Goal: Complete Application Form: Complete application form

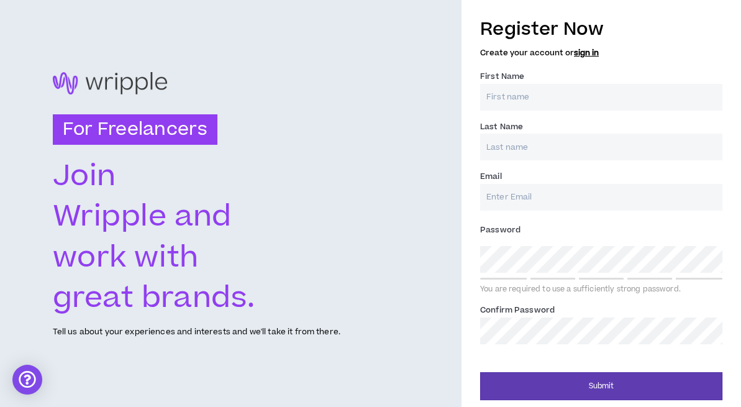
click at [503, 99] on input "First Name *" at bounding box center [601, 97] width 242 height 27
type input "Blythe"
type input "Grates"
type input "[EMAIL_ADDRESS][DOMAIN_NAME]"
type input "Grates"
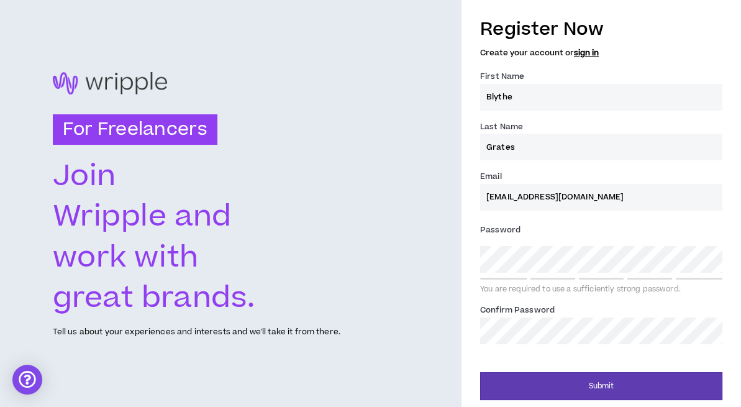
type input "[EMAIL_ADDRESS][DOMAIN_NAME]"
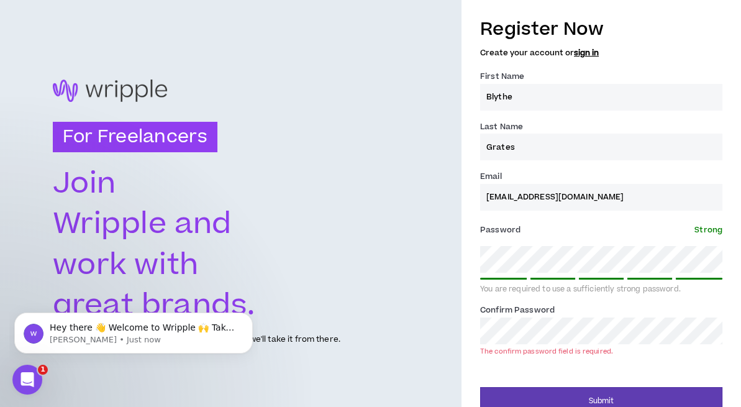
click at [472, 261] on div "Register Now Create your account or sign in First Name * [PERSON_NAME] Last Nam…" at bounding box center [602, 212] width 280 height 405
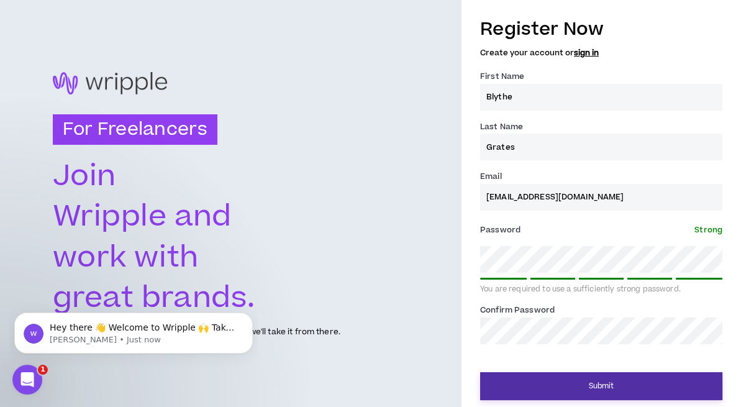
click at [541, 390] on button "Submit" at bounding box center [601, 386] width 242 height 28
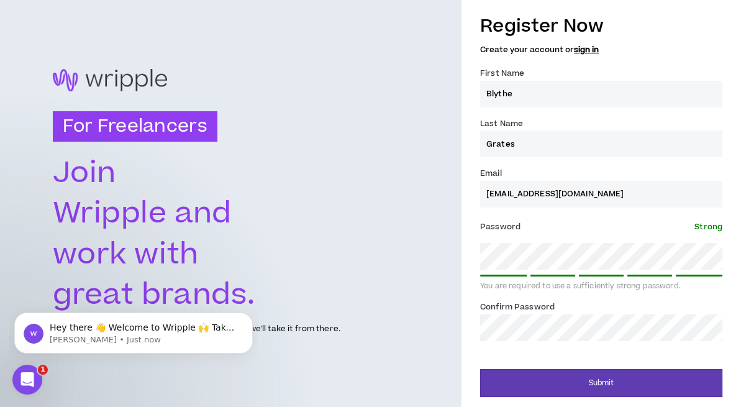
scroll to position [2, 0]
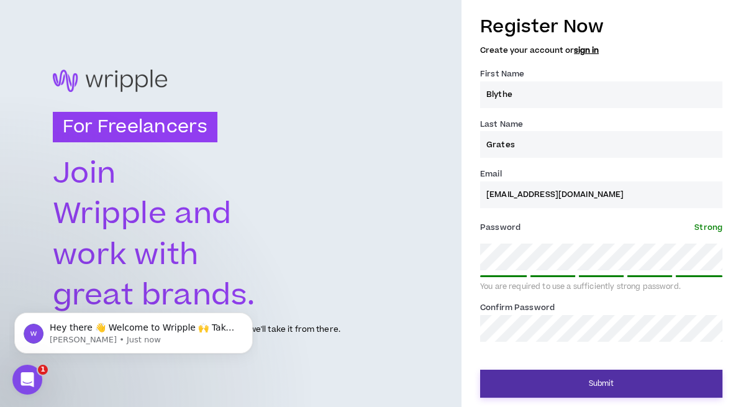
click at [548, 373] on button "Submit" at bounding box center [601, 384] width 242 height 28
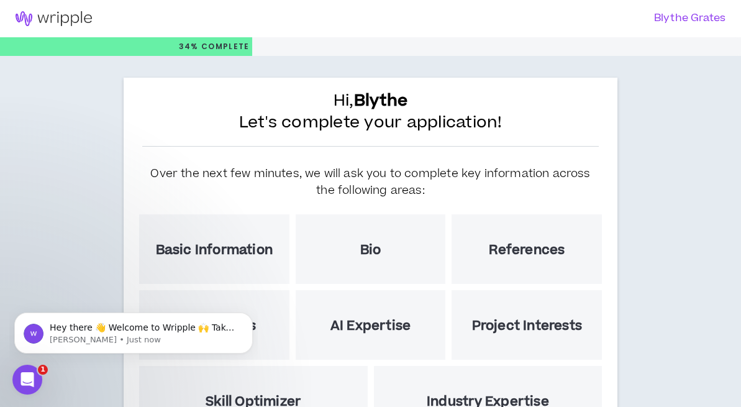
click at [39, 268] on div "Hi, Blythe Let's complete your application! Over the next few minutes, we will …" at bounding box center [370, 328] width 741 height 544
click at [218, 261] on div "Basic Information" at bounding box center [214, 249] width 150 height 70
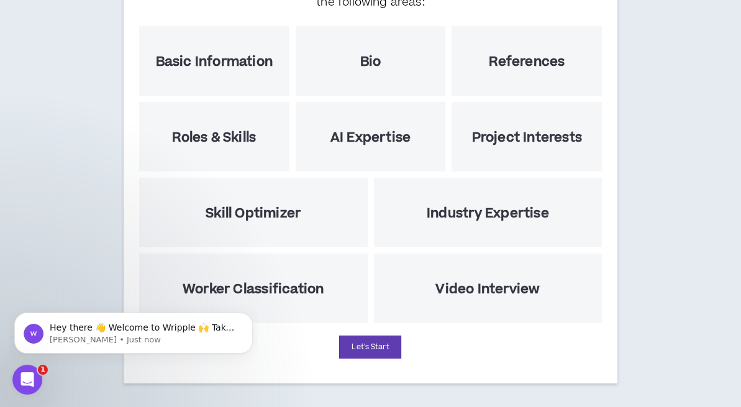
scroll to position [192, 0]
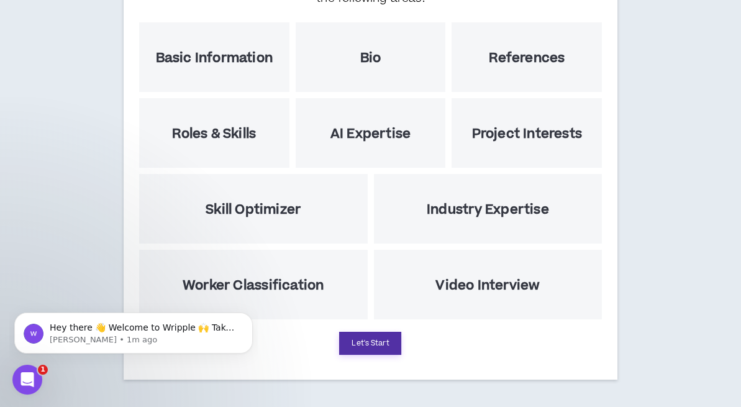
click at [376, 341] on button "Let's Start" at bounding box center [370, 343] width 62 height 23
select select "US"
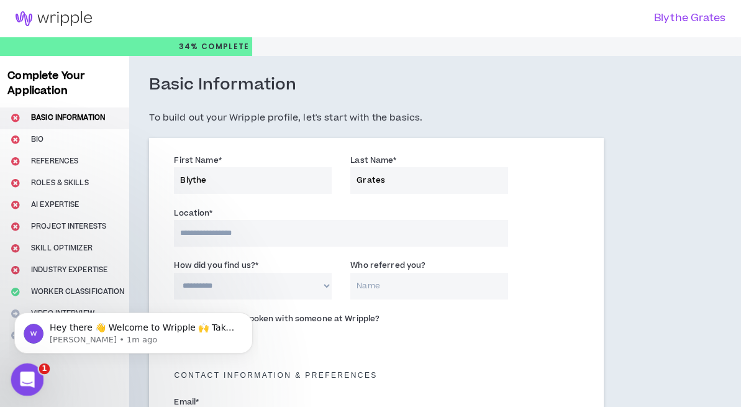
click at [22, 376] on icon "Open Intercom Messenger" at bounding box center [26, 378] width 21 height 21
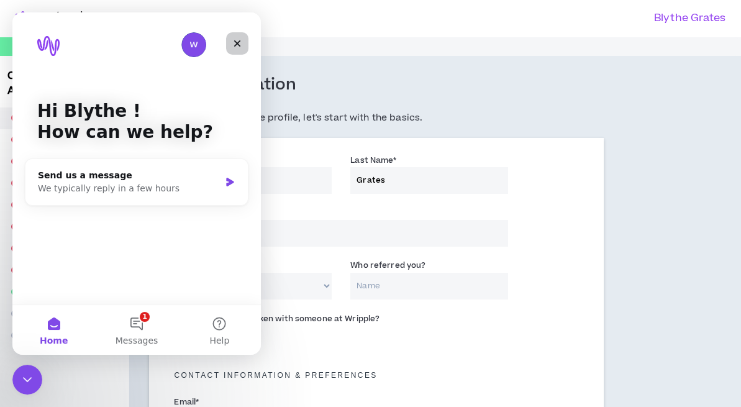
click at [239, 39] on icon "Close" at bounding box center [237, 44] width 10 height 10
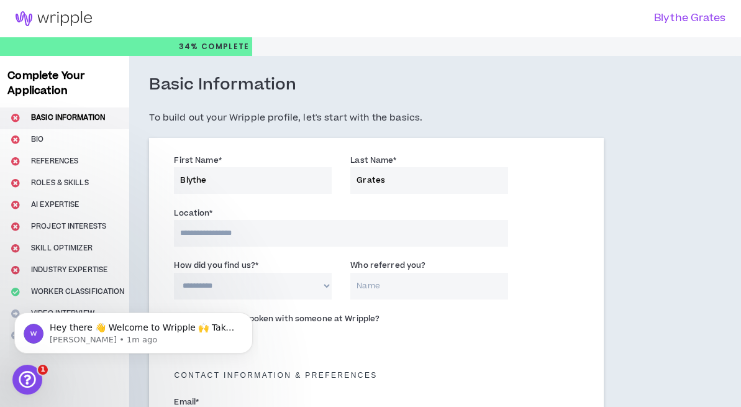
click at [249, 234] on input at bounding box center [341, 233] width 334 height 27
type input "******"
click at [241, 284] on select "**********" at bounding box center [253, 286] width 158 height 27
select select "*"
click at [174, 273] on select "**********" at bounding box center [253, 286] width 158 height 27
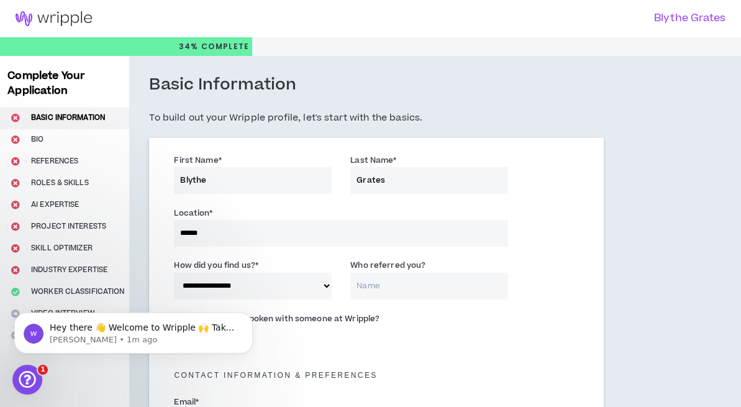
click at [375, 293] on input "Who referred you?" at bounding box center [429, 286] width 158 height 27
click at [376, 286] on input "Who referred you?" at bounding box center [429, 286] width 158 height 27
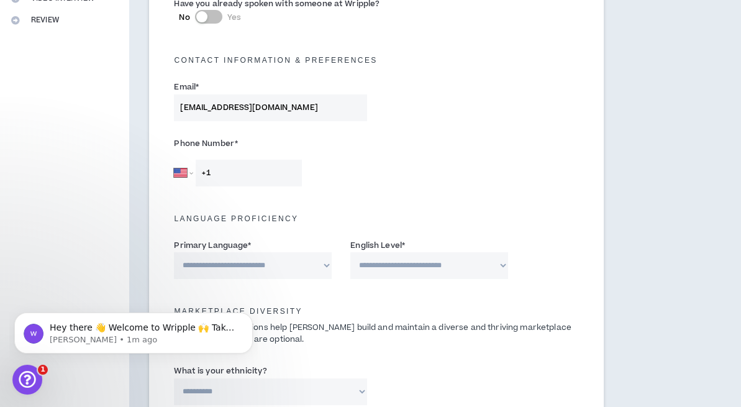
scroll to position [318, 0]
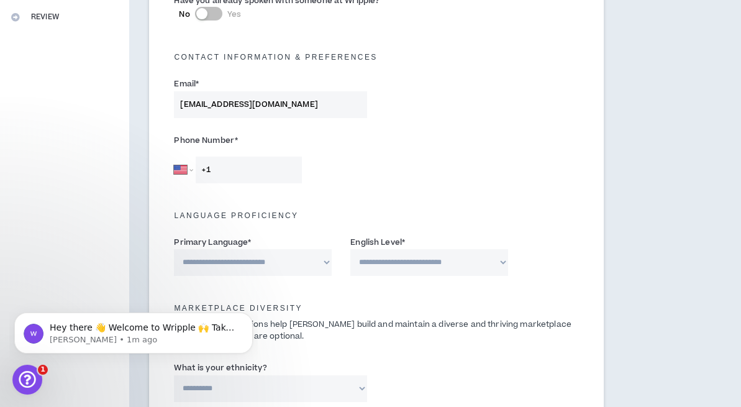
type input "Message Board"
click at [239, 170] on input "+1" at bounding box center [249, 170] width 106 height 27
type input "[PHONE_NUMBER]"
click at [266, 262] on select "**********" at bounding box center [253, 262] width 158 height 27
select select "*******"
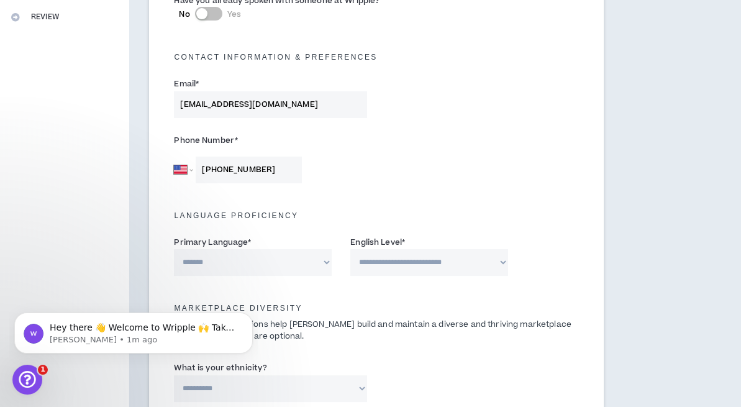
click at [174, 249] on select "**********" at bounding box center [253, 262] width 158 height 27
click at [433, 258] on select "**********" at bounding box center [429, 262] width 158 height 27
select select "*"
click at [350, 249] on select "**********" at bounding box center [429, 262] width 158 height 27
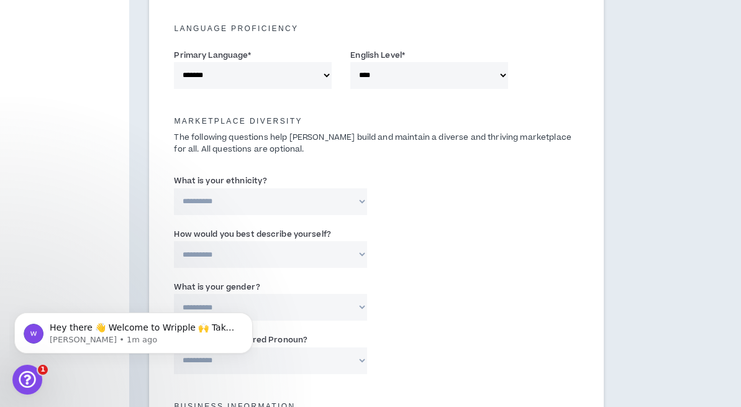
scroll to position [508, 0]
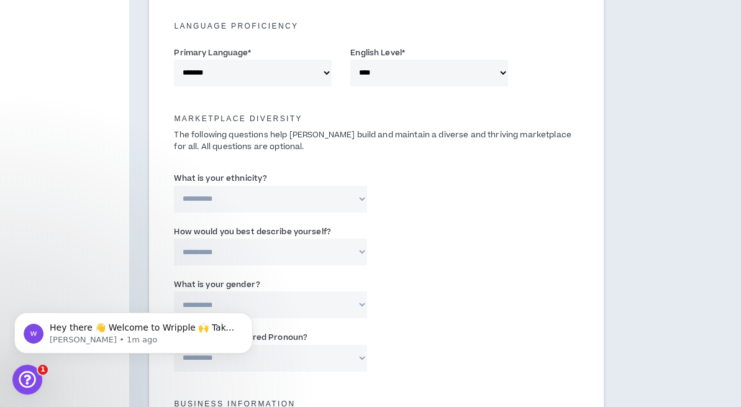
click at [316, 198] on select "**********" at bounding box center [270, 199] width 193 height 27
select select "**********"
click at [174, 186] on select "**********" at bounding box center [270, 199] width 193 height 27
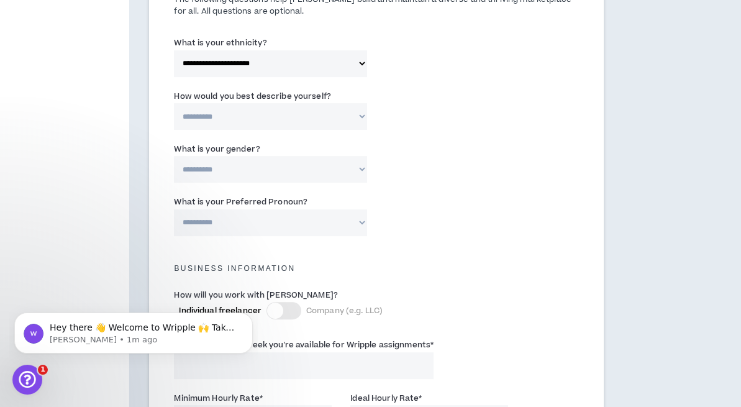
scroll to position [652, 0]
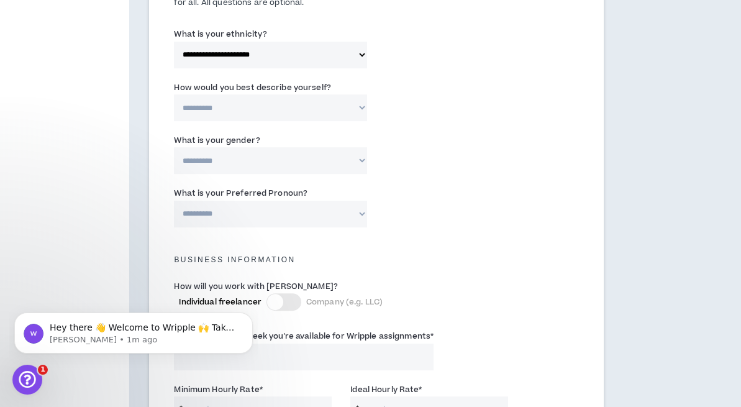
click at [270, 105] on select "**********" at bounding box center [270, 107] width 193 height 27
select select "*****"
click at [174, 94] on select "**********" at bounding box center [270, 107] width 193 height 27
click at [244, 158] on select "**********" at bounding box center [270, 160] width 193 height 27
select select "*****"
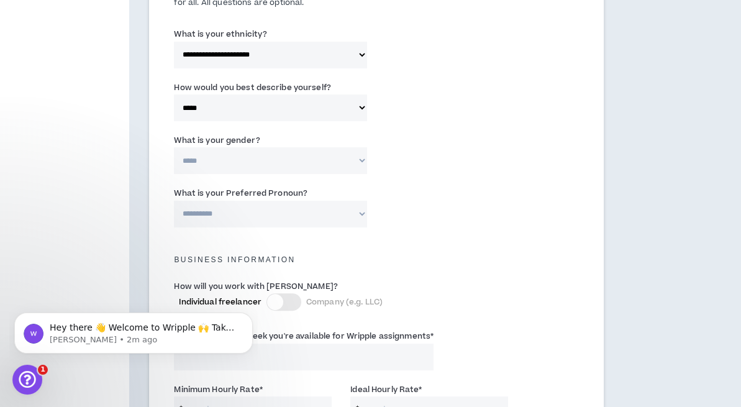
click at [174, 147] on select "**********" at bounding box center [270, 160] width 193 height 27
click at [300, 216] on select "**********" at bounding box center [270, 214] width 193 height 27
select select "**********"
click at [174, 201] on select "**********" at bounding box center [270, 214] width 193 height 27
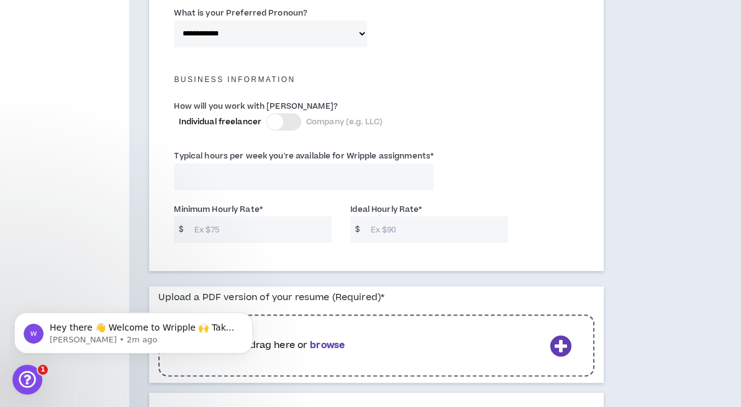
scroll to position [833, 0]
click at [334, 183] on input "Typical hours per week you're available for Wripple assignments *" at bounding box center [304, 175] width 260 height 27
type input "40"
click at [251, 226] on input "Minimum Hourly Rate *" at bounding box center [260, 228] width 144 height 27
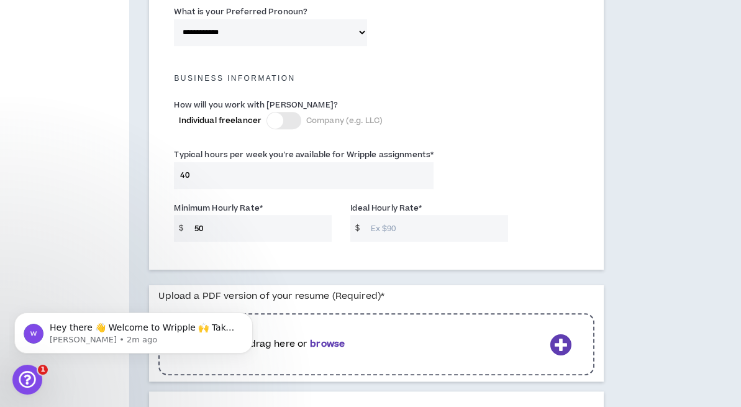
type input "50"
click at [380, 231] on input "Ideal Hourly Rate *" at bounding box center [436, 228] width 144 height 27
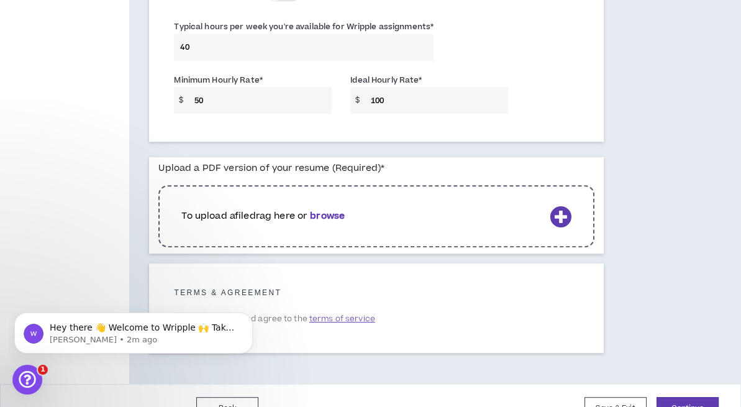
scroll to position [987, 0]
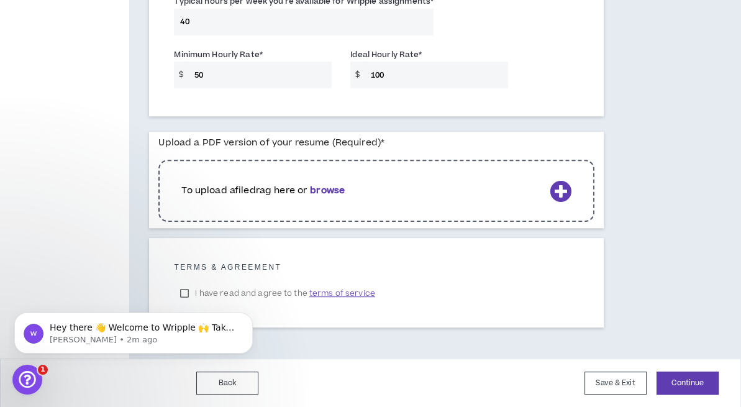
type input "100"
click at [562, 192] on icon at bounding box center [561, 191] width 22 height 22
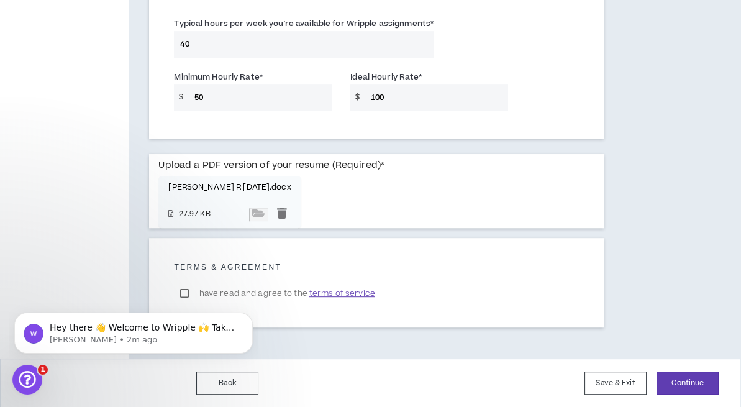
click at [186, 291] on body "Hey there 👋 Welcome to Wripple 🙌 Take a look around! If you have any questions,…" at bounding box center [133, 329] width 239 height 77
click at [188, 292] on body "Hey there 👋 Welcome to Wripple 🙌 Take a look around! If you have any questions,…" at bounding box center [133, 329] width 239 height 77
click at [186, 291] on body "Hey there 👋 Welcome to Wripple 🙌 Take a look around! If you have any questions,…" at bounding box center [133, 329] width 239 height 77
click at [186, 293] on body "Hey there 👋 Welcome to Wripple 🙌 Take a look around! If you have any questions,…" at bounding box center [133, 329] width 239 height 77
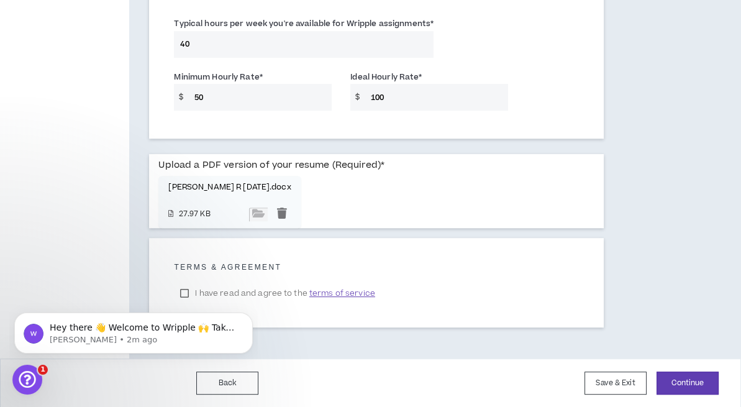
click at [184, 292] on body "Hey there 👋 Welcome to Wripple 🙌 Take a look around! If you have any questions,…" at bounding box center [133, 329] width 239 height 77
click at [267, 186] on p "[PERSON_NAME] R [DATE].docx" at bounding box center [229, 187] width 122 height 9
click at [273, 210] on div at bounding box center [282, 214] width 19 height 14
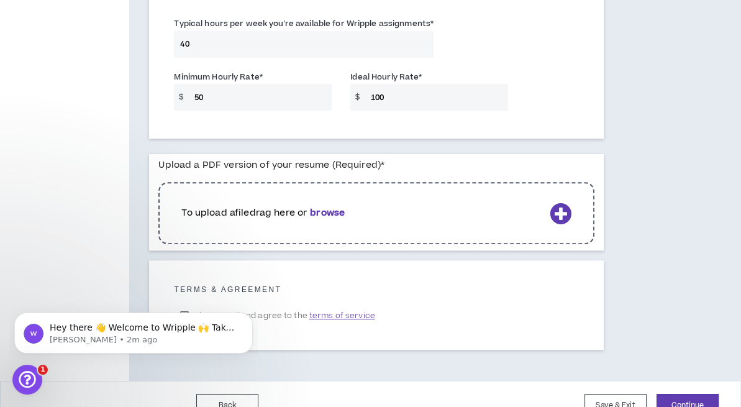
scroll to position [987, 0]
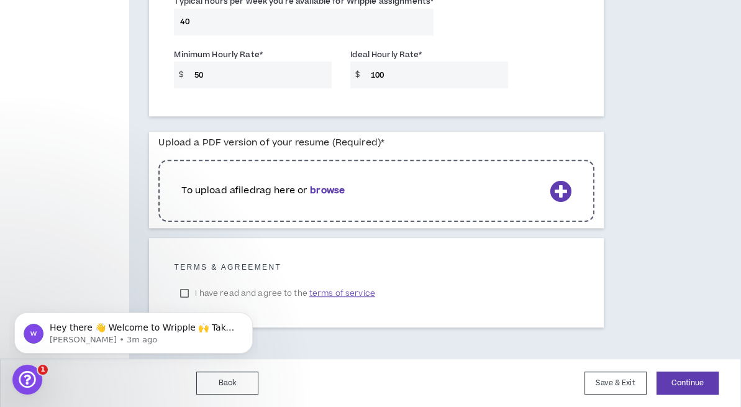
click at [562, 189] on icon at bounding box center [561, 191] width 22 height 22
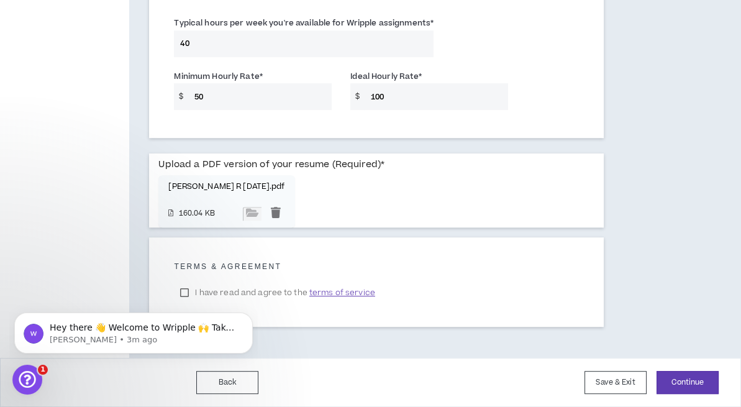
scroll to position [964, 0]
click at [186, 292] on body "Hey there 👋 Welcome to Wripple 🙌 Take a look around! If you have any questions,…" at bounding box center [133, 329] width 239 height 77
click at [185, 293] on body "Hey there 👋 Welcome to Wripple 🙌 Take a look around! If you have any questions,…" at bounding box center [133, 329] width 239 height 77
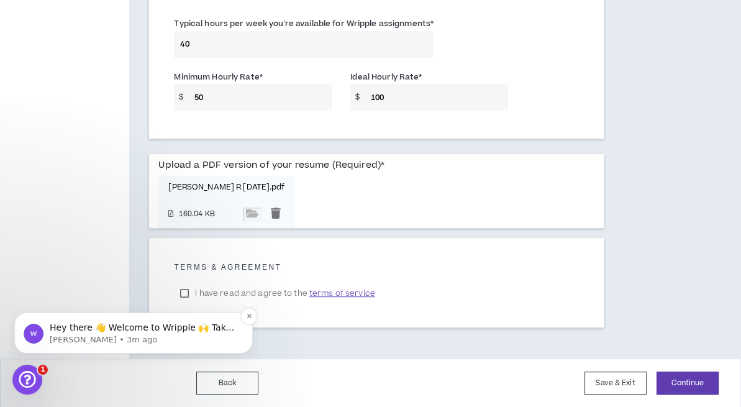
click at [75, 340] on p "[PERSON_NAME] • 3m ago" at bounding box center [144, 339] width 188 height 11
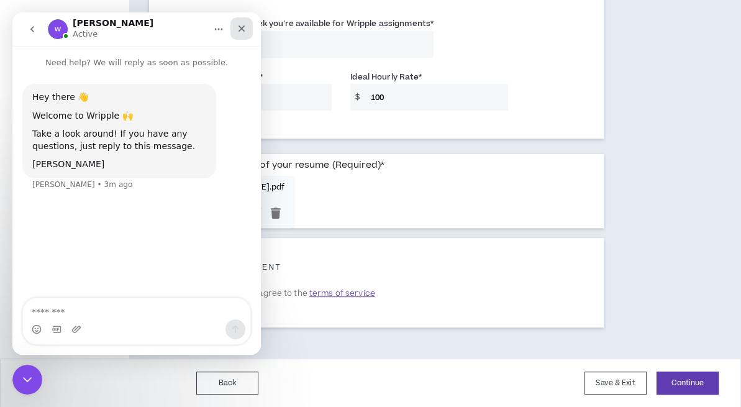
click at [239, 31] on icon "Close" at bounding box center [242, 29] width 10 height 10
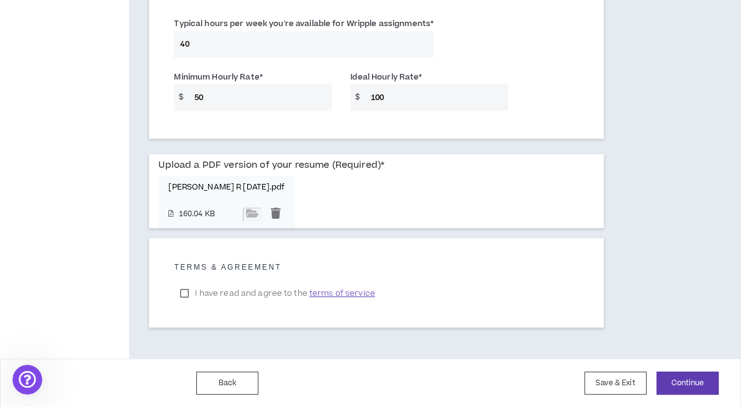
click at [184, 292] on label "I have read and agree to the terms of service" at bounding box center [277, 293] width 207 height 19
click at [677, 381] on button "Continue" at bounding box center [688, 383] width 62 height 23
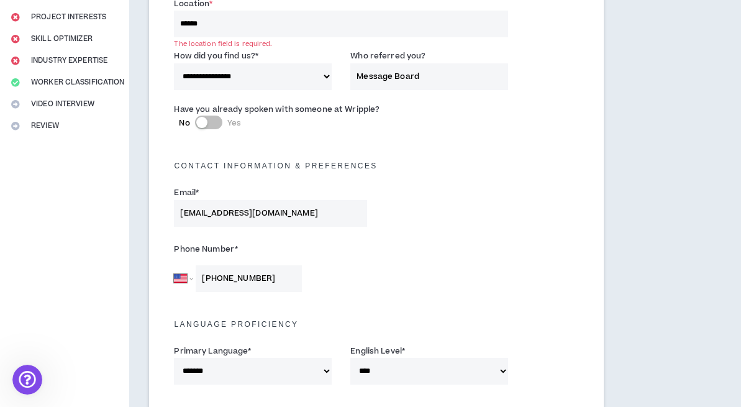
scroll to position [206, 0]
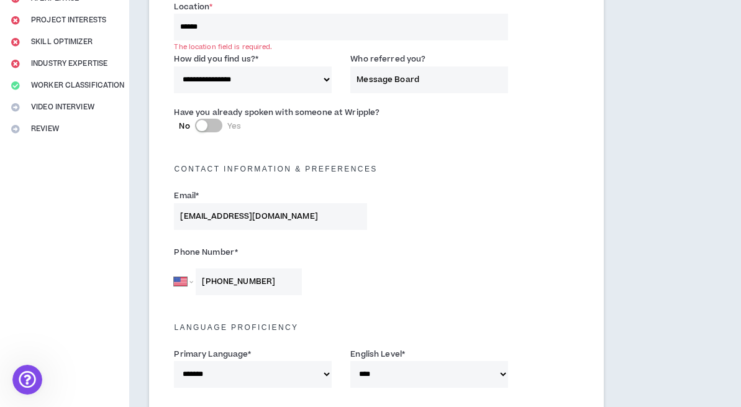
click at [278, 34] on input "******" at bounding box center [341, 27] width 334 height 27
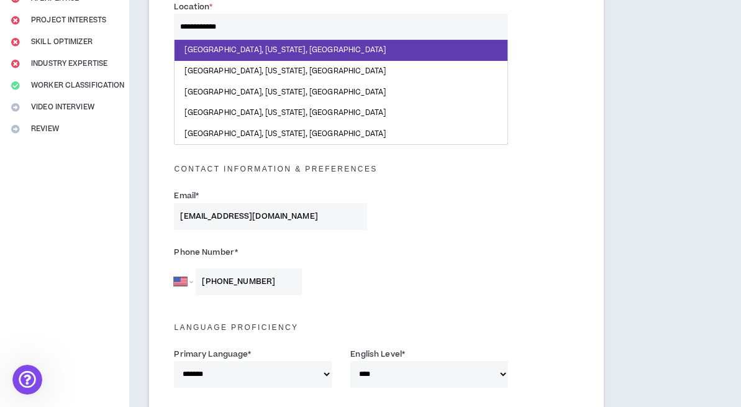
type input "**********"
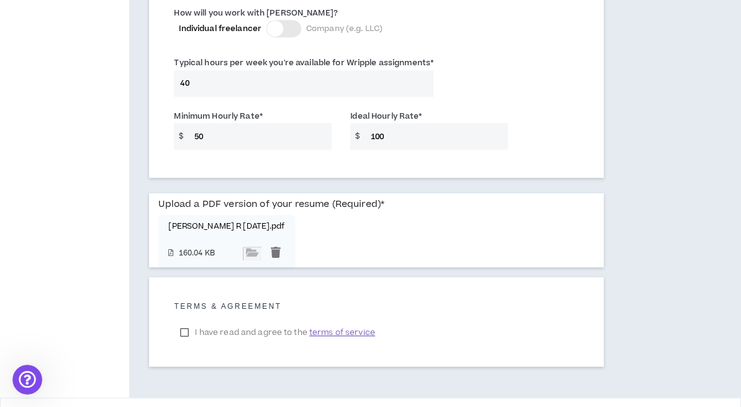
scroll to position [954, 0]
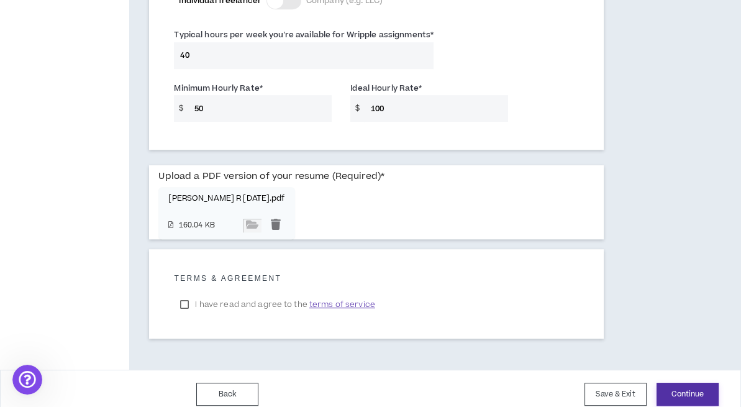
click at [691, 393] on button "Continue" at bounding box center [688, 394] width 62 height 23
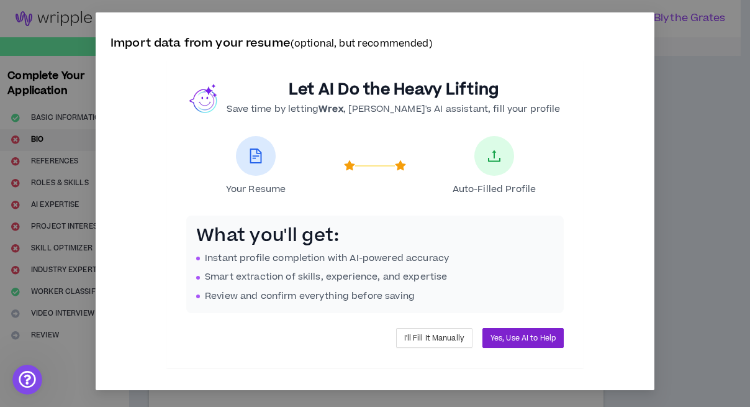
click at [536, 335] on span "Yes, Use AI to Help" at bounding box center [523, 338] width 65 height 12
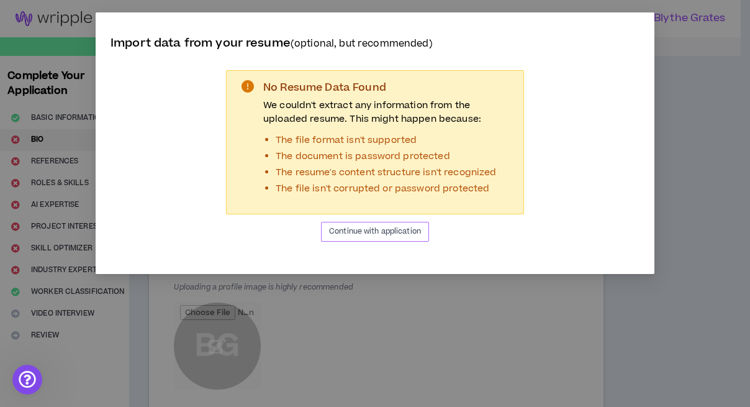
click at [392, 225] on button "Continue with application" at bounding box center [375, 232] width 108 height 20
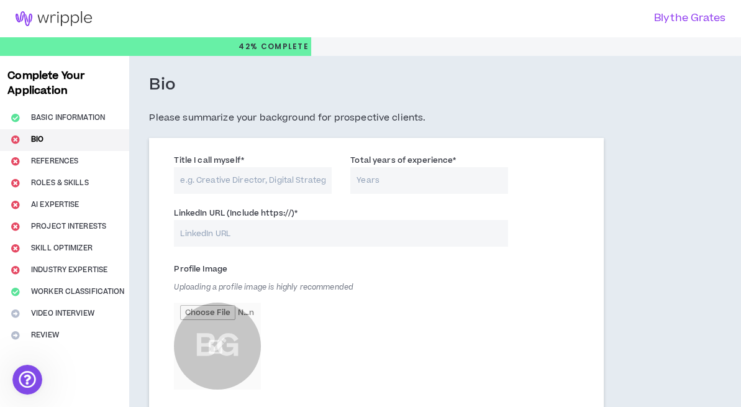
click at [298, 186] on input "Title I call myself *" at bounding box center [253, 180] width 158 height 27
type input "Senior Marketing Leader"
click at [389, 180] on input "Total years of experience *" at bounding box center [429, 180] width 158 height 27
type input "25"
click at [279, 234] on input "LinkedIn URL (Include https://) *" at bounding box center [341, 233] width 334 height 27
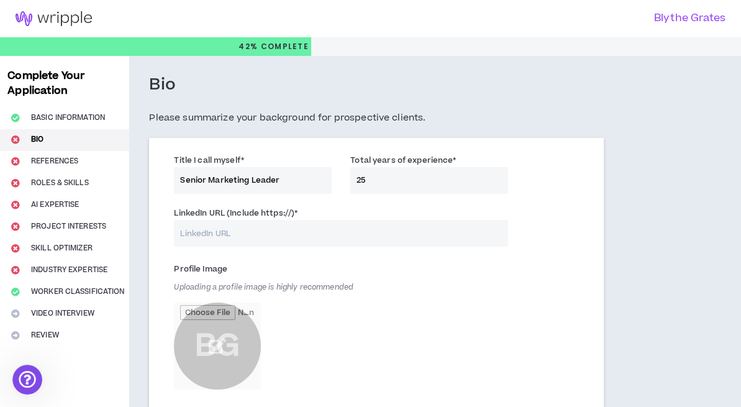
paste input "[URL][DOMAIN_NAME]"
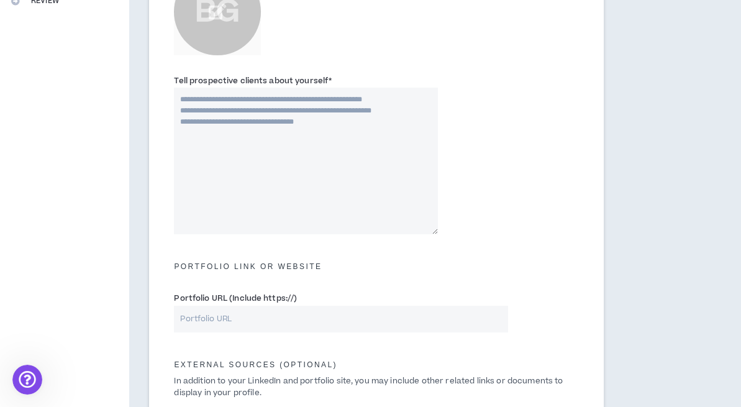
scroll to position [332, 0]
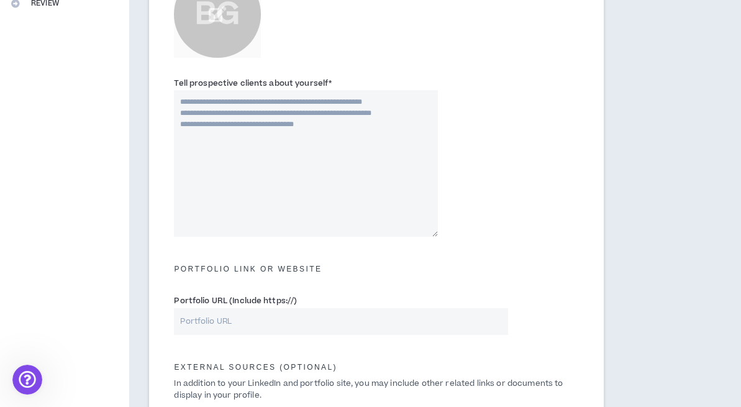
type input "[URL][DOMAIN_NAME]"
click at [187, 103] on textarea "Tell prospective clients about yourself *" at bounding box center [305, 163] width 263 height 147
paste textarea "**********"
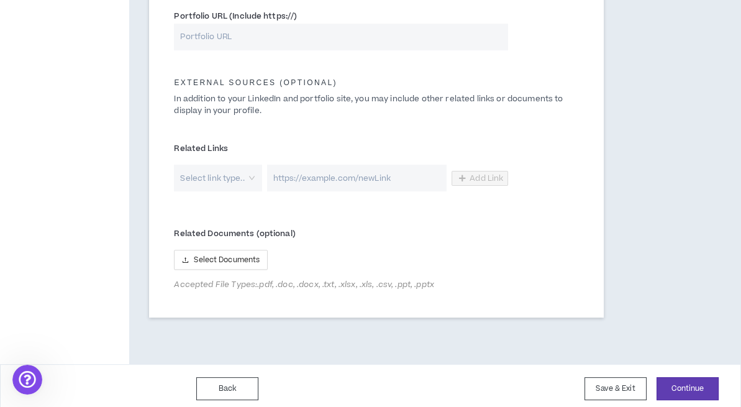
scroll to position [622, 0]
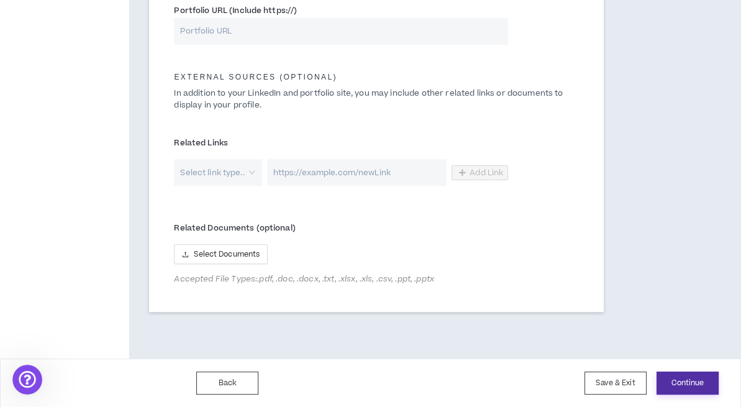
type textarea "**********"
click at [671, 383] on button "Continue" at bounding box center [688, 383] width 62 height 23
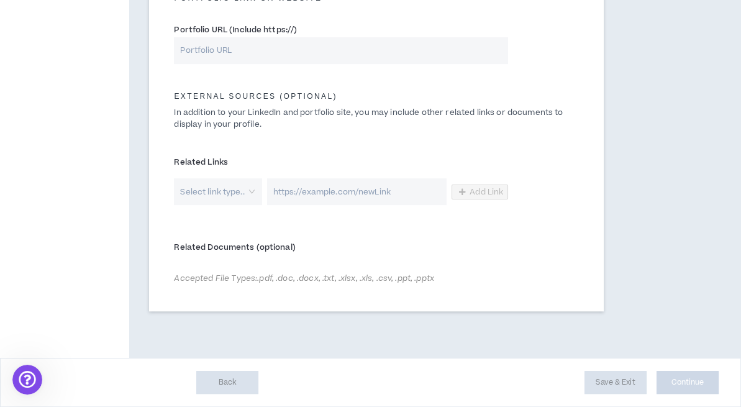
scroll to position [602, 0]
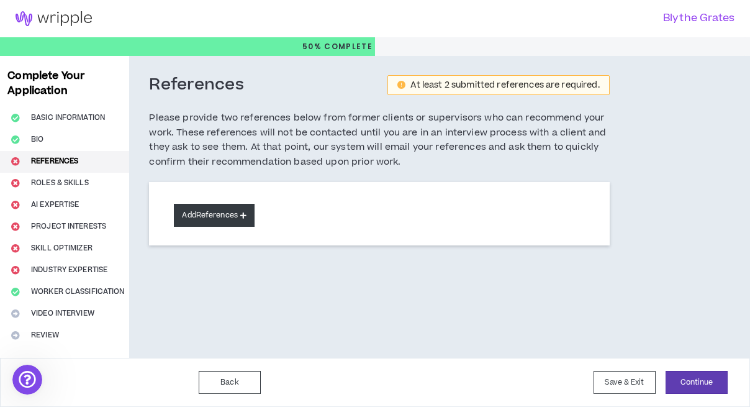
click at [220, 210] on button "Add References" at bounding box center [214, 215] width 81 height 23
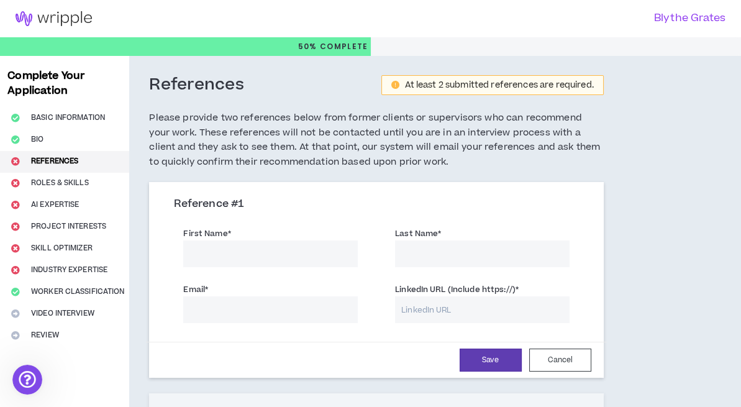
click at [228, 252] on input "First Name *" at bounding box center [270, 253] width 175 height 27
type input "[PERSON_NAME]"
click at [444, 250] on input "Last Name *" at bounding box center [482, 253] width 175 height 27
type input "Cook"
click at [250, 312] on input "Email *" at bounding box center [270, 309] width 175 height 27
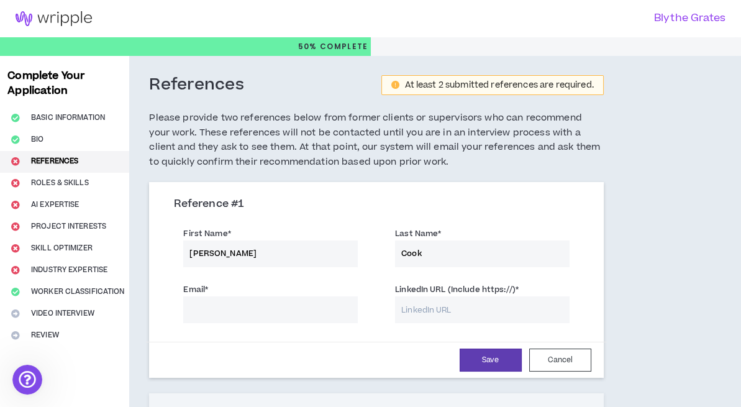
type input "[EMAIL_ADDRESS][DOMAIN_NAME]"
drag, startPoint x: 332, startPoint y: 312, endPoint x: 164, endPoint y: 303, distance: 168.0
click at [164, 303] on div "Reference # 1 First Name * [PERSON_NAME] Last Name * Cook Email * [EMAIL_ADDRES…" at bounding box center [376, 281] width 454 height 193
type input "[PERSON_NAME][EMAIL_ADDRESS][DOMAIN_NAME]"
paste input "[URL][DOMAIN_NAME][PERSON_NAME]"
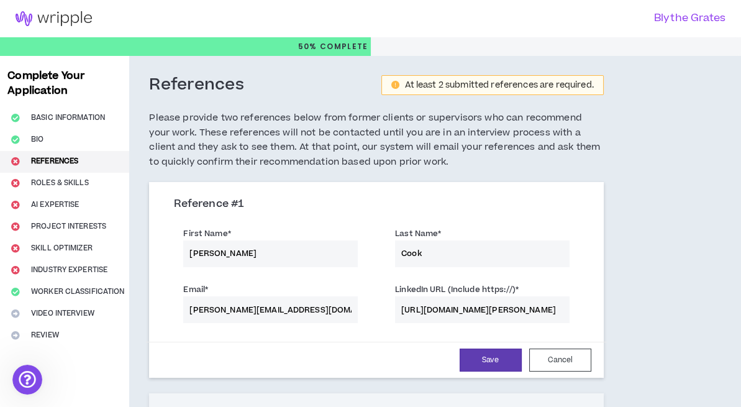
scroll to position [0, 42]
type input "[URL][DOMAIN_NAME][PERSON_NAME]"
click at [493, 363] on button "Save" at bounding box center [491, 360] width 62 height 23
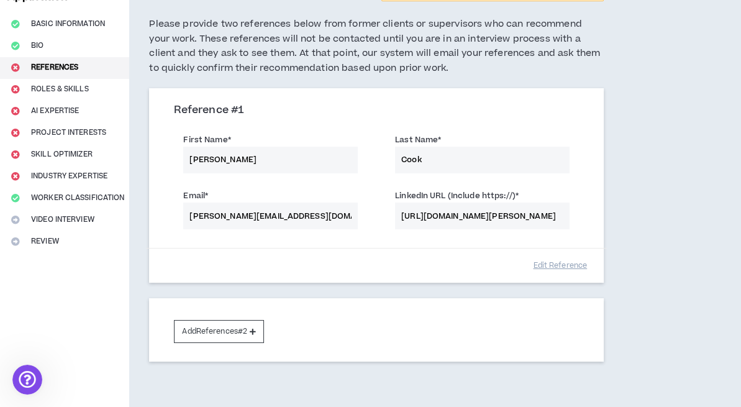
scroll to position [158, 0]
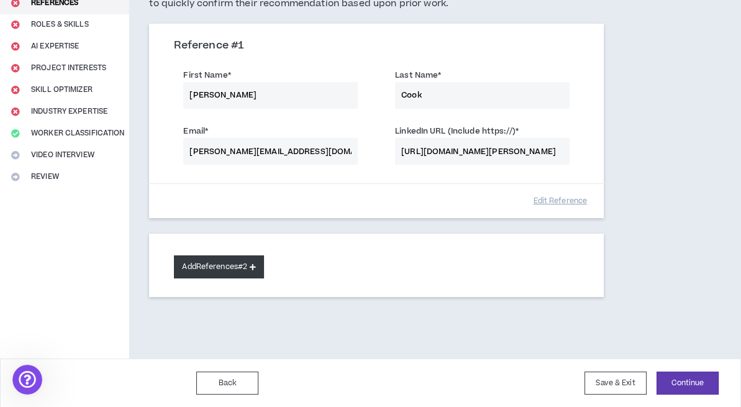
click at [187, 263] on button "Add References #2" at bounding box center [219, 266] width 90 height 23
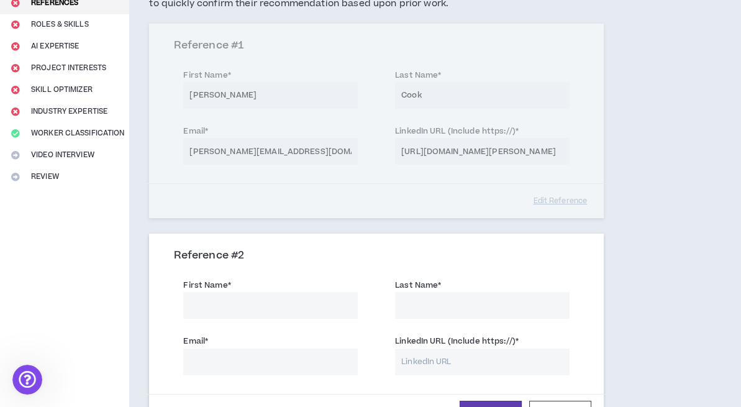
click at [241, 307] on input "First Name *" at bounding box center [270, 305] width 175 height 27
type input "[PERSON_NAME]"
click at [476, 303] on input "Last Name *" at bounding box center [482, 305] width 175 height 27
type input "[PERSON_NAME]"
click at [204, 362] on input "Email *" at bounding box center [270, 362] width 175 height 27
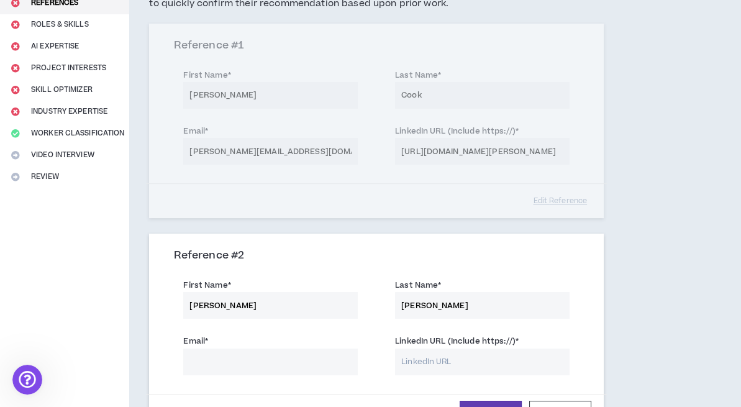
paste input "[EMAIL_ADDRESS][DOMAIN_NAME]"
type input "[EMAIL_ADDRESS][DOMAIN_NAME]"
click at [417, 360] on input "LinkedIn URL (Include https://) *" at bounding box center [482, 362] width 175 height 27
paste input "[URL][DOMAIN_NAME][PERSON_NAME]"
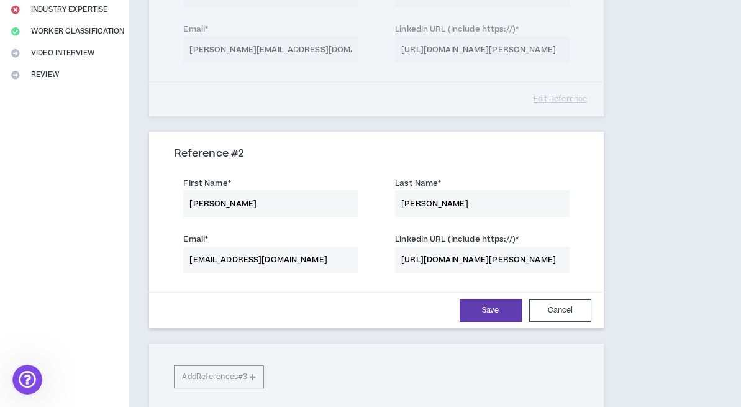
scroll to position [326, 0]
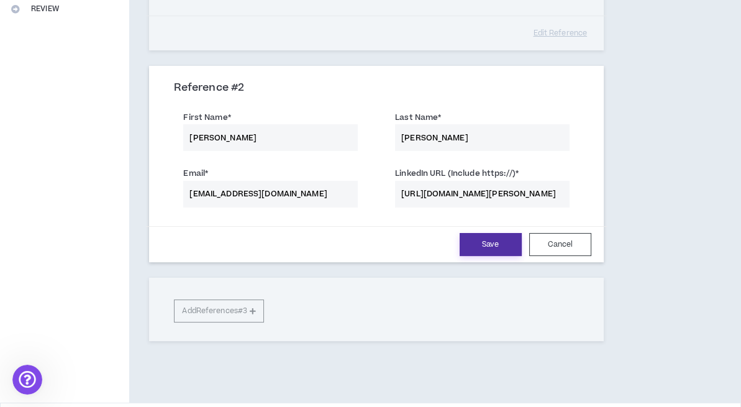
type input "[URL][DOMAIN_NAME][PERSON_NAME]"
click at [487, 241] on button "Save" at bounding box center [491, 244] width 62 height 23
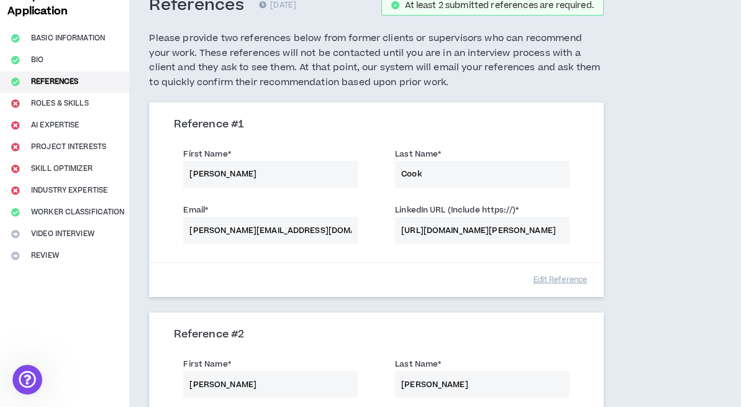
scroll to position [77, 0]
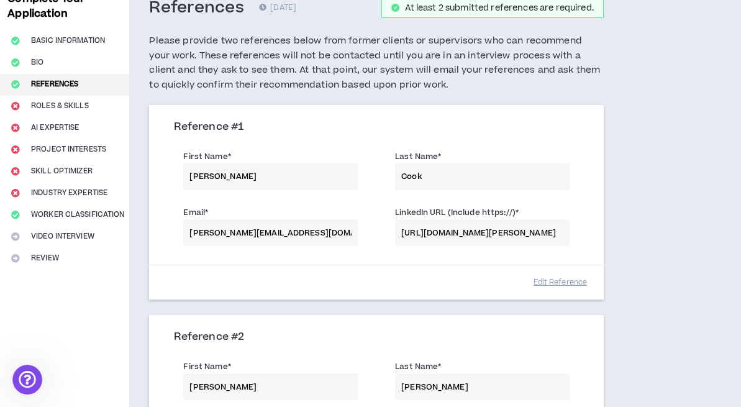
click at [42, 106] on div "Complete Your Application Basic Information Bio References Roles & Skills AI Ex…" at bounding box center [64, 315] width 129 height 672
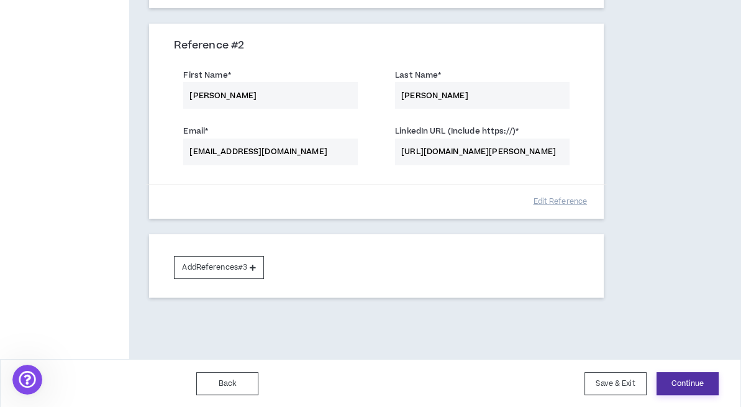
click at [687, 382] on button "Continue" at bounding box center [688, 383] width 62 height 23
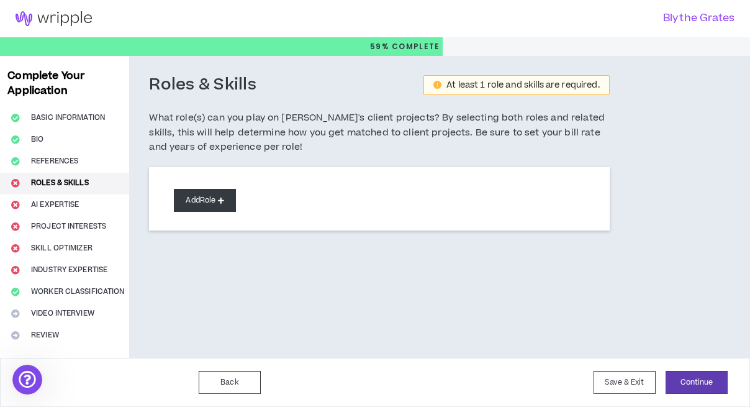
click at [221, 200] on icon at bounding box center [221, 200] width 6 height 7
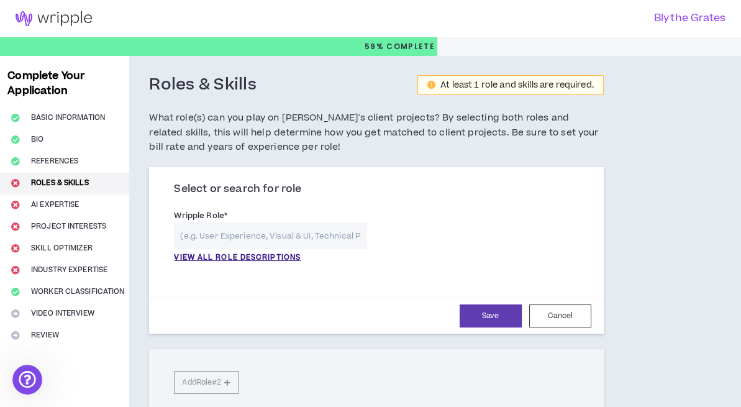
click at [231, 234] on input "text" at bounding box center [270, 235] width 193 height 27
click at [229, 255] on p "VIEW ALL ROLE DESCRIPTIONS" at bounding box center [237, 257] width 127 height 11
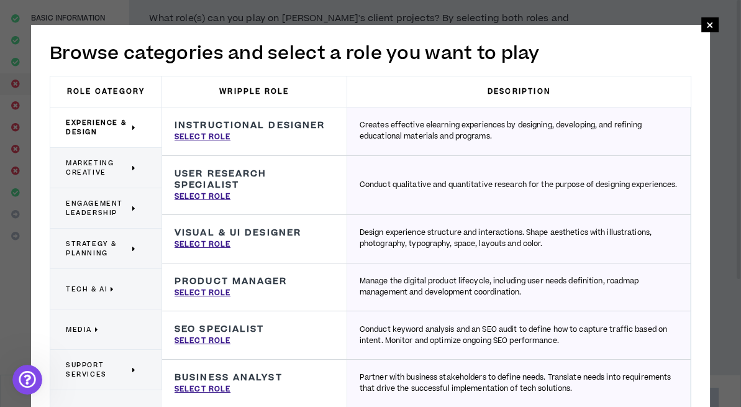
scroll to position [115, 0]
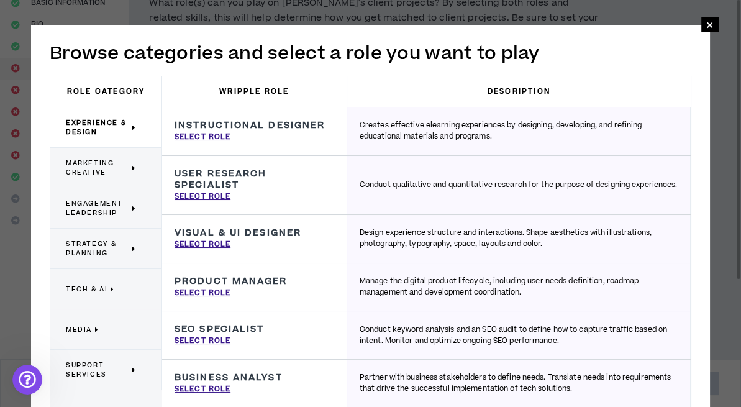
click at [704, 209] on div "**********" at bounding box center [370, 297] width 679 height 545
click at [133, 166] on icon at bounding box center [134, 167] width 4 height 9
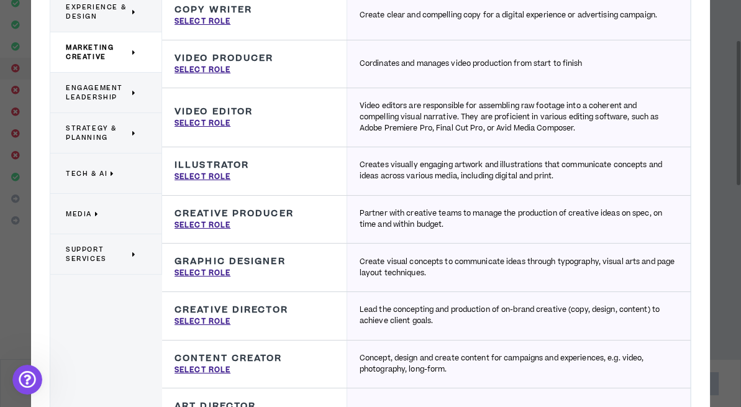
click at [109, 95] on span "Engagement Leadership" at bounding box center [97, 92] width 63 height 19
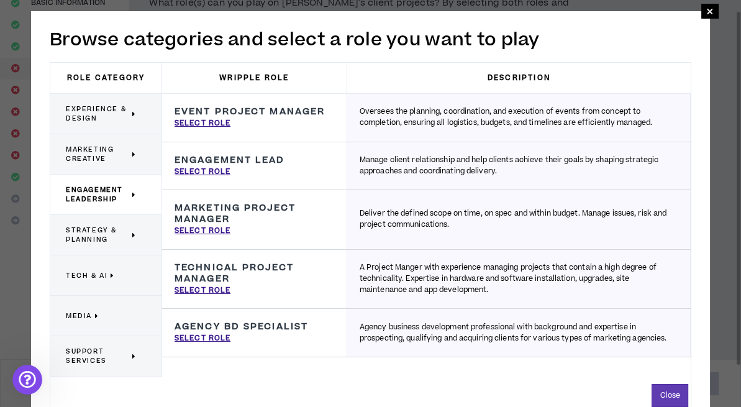
click at [114, 231] on span "Strategy & Planning" at bounding box center [97, 235] width 63 height 19
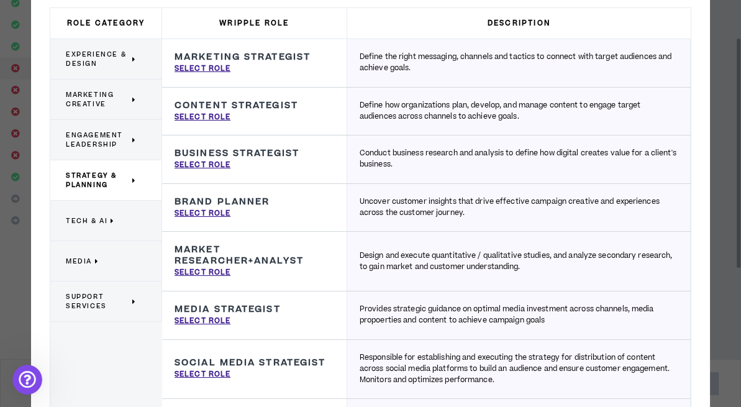
click at [86, 297] on span "Support Services" at bounding box center [97, 301] width 63 height 19
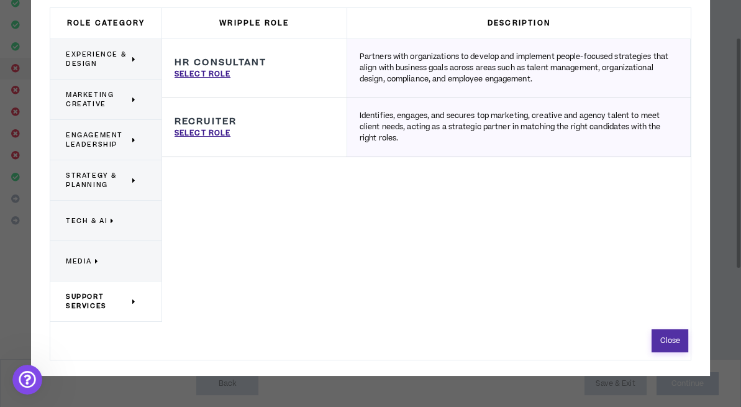
click at [664, 341] on button "Close" at bounding box center [670, 340] width 37 height 23
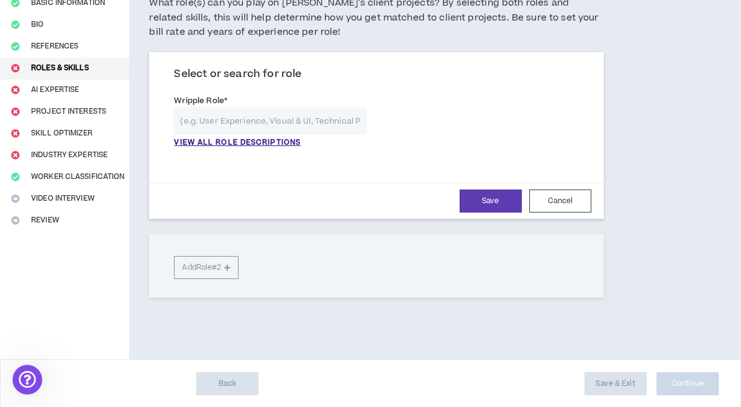
click at [321, 112] on input "text" at bounding box center [270, 120] width 193 height 27
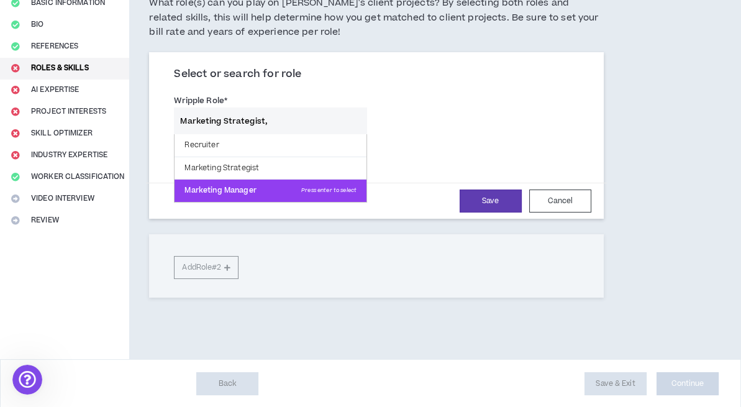
click at [251, 196] on p "Marketing Manager Press enter to select" at bounding box center [271, 191] width 192 height 22
type input "Marketing Manager"
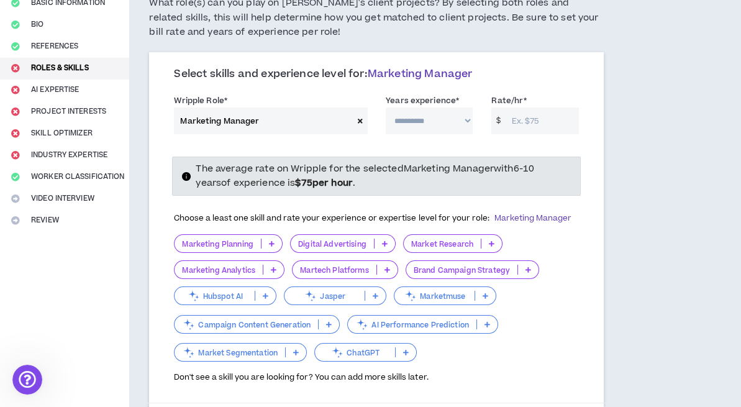
click at [236, 242] on p "Marketing Planning" at bounding box center [218, 243] width 86 height 9
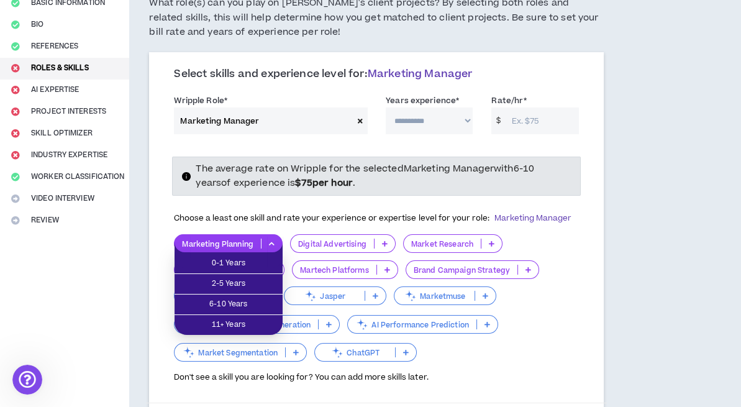
click at [322, 239] on p "Digital Advertising" at bounding box center [332, 243] width 83 height 9
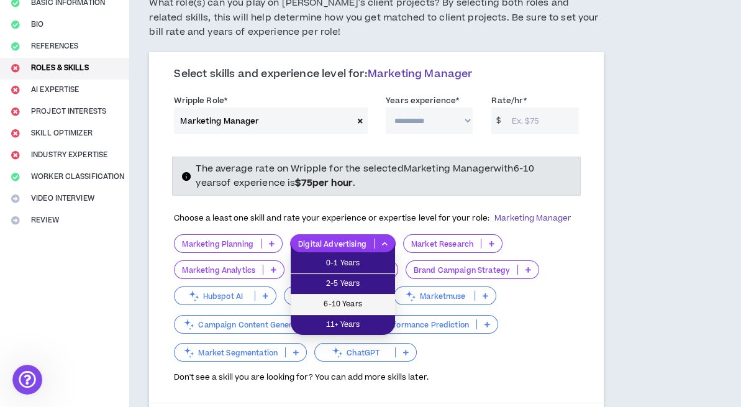
click at [339, 307] on span "6-10 Years" at bounding box center [342, 305] width 89 height 14
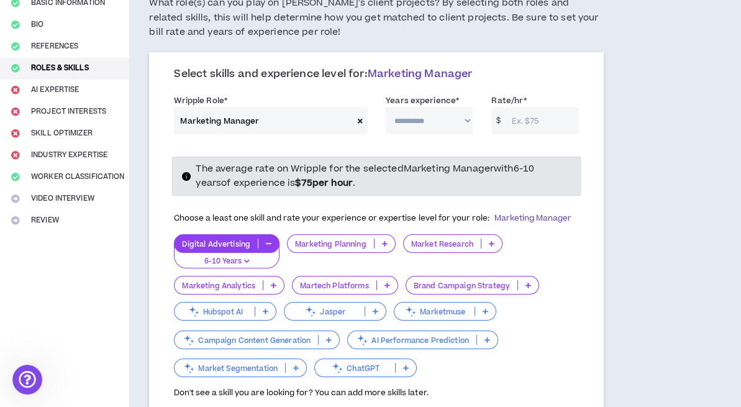
click at [427, 122] on select "**********" at bounding box center [429, 120] width 87 height 27
select select "***"
click at [386, 107] on select "**********" at bounding box center [429, 120] width 87 height 27
click at [527, 124] on input "Rate/hr *" at bounding box center [542, 120] width 73 height 27
type input "75"
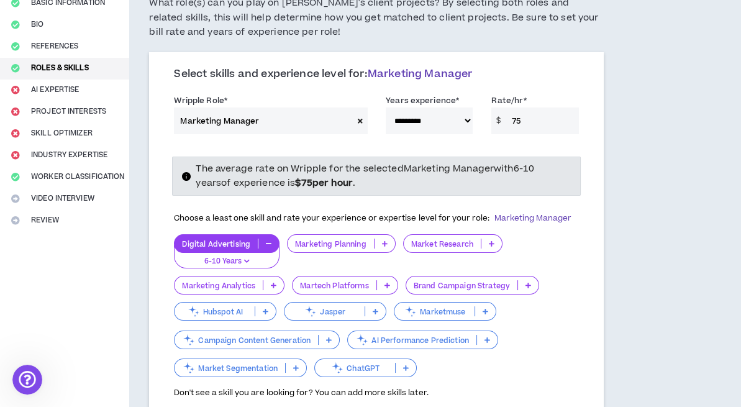
click at [384, 242] on icon at bounding box center [385, 243] width 6 height 6
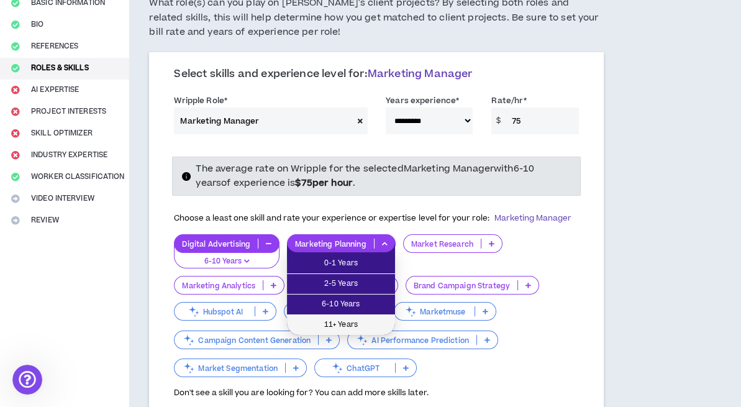
click at [367, 318] on span "11+ Years" at bounding box center [340, 325] width 93 height 14
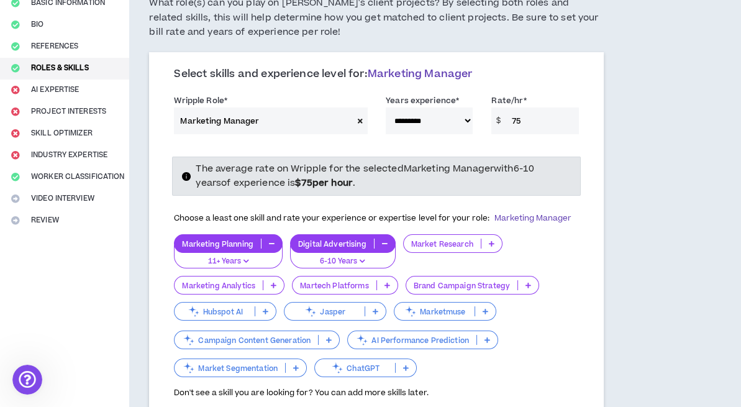
click at [495, 247] on p at bounding box center [491, 244] width 21 height 10
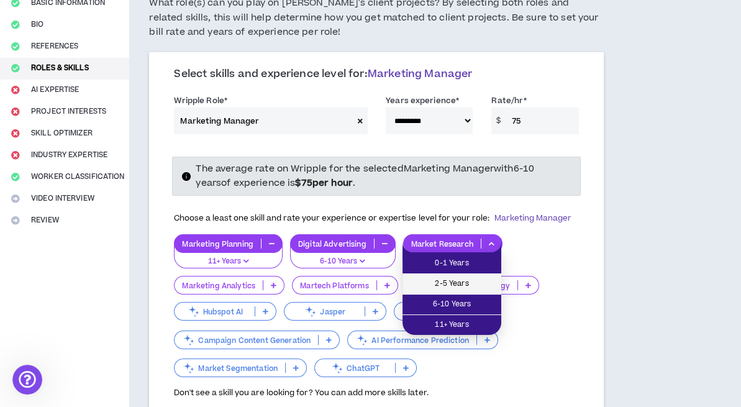
click at [481, 281] on span "2-5 Years" at bounding box center [452, 284] width 84 height 14
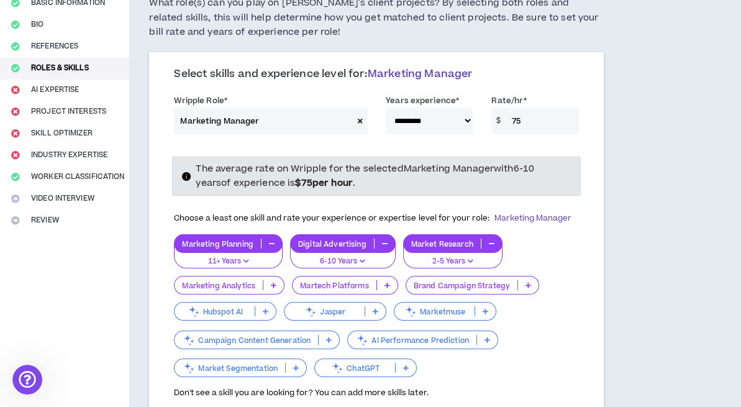
click at [268, 286] on p at bounding box center [273, 285] width 21 height 10
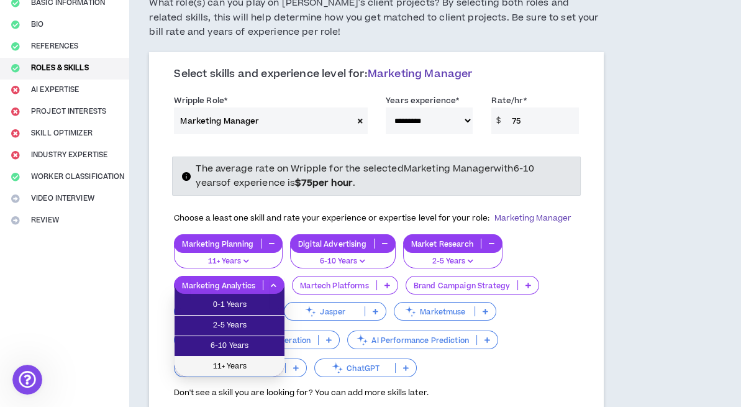
click at [258, 360] on span "11+ Years" at bounding box center [229, 367] width 95 height 14
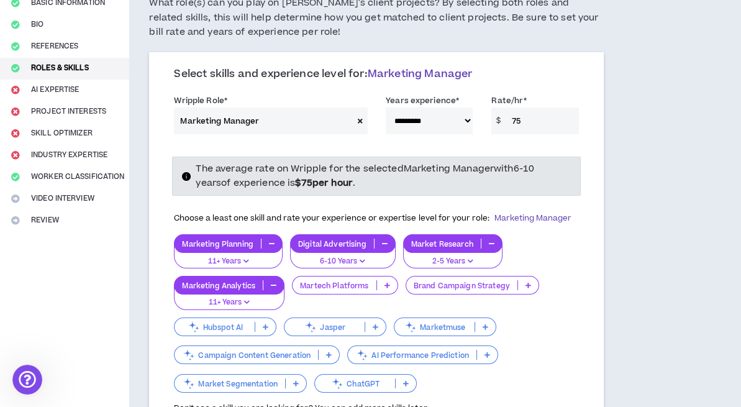
click at [368, 283] on p "Martech Platforms" at bounding box center [334, 285] width 83 height 9
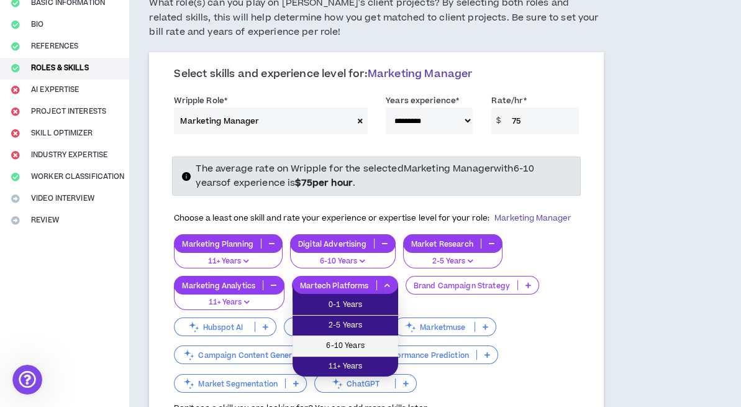
click at [344, 342] on span "6-10 Years" at bounding box center [345, 346] width 91 height 14
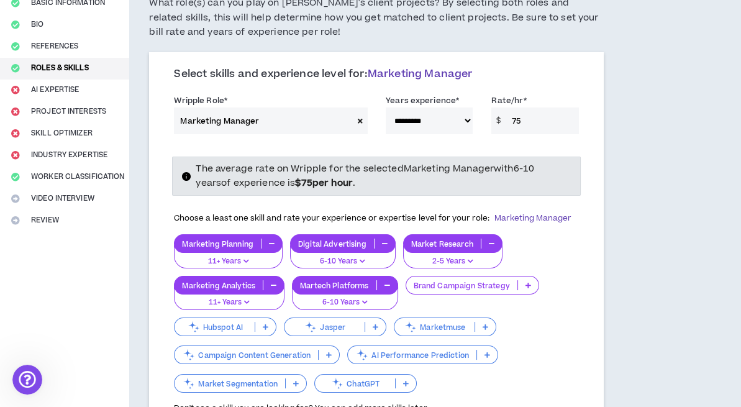
click at [524, 278] on div "Brand Campaign Strategy" at bounding box center [473, 285] width 134 height 19
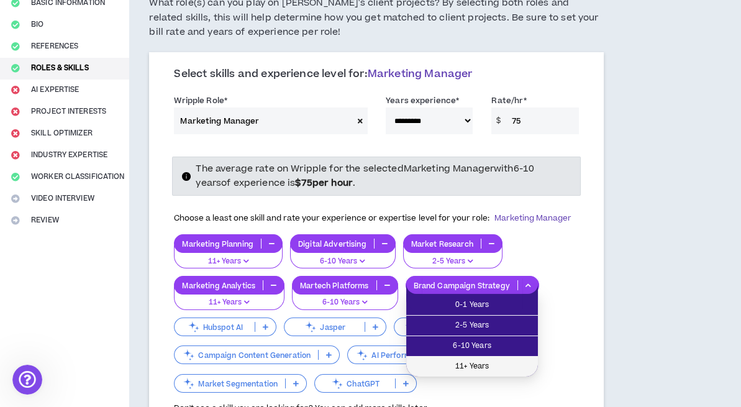
click at [501, 360] on span "11+ Years" at bounding box center [472, 367] width 117 height 14
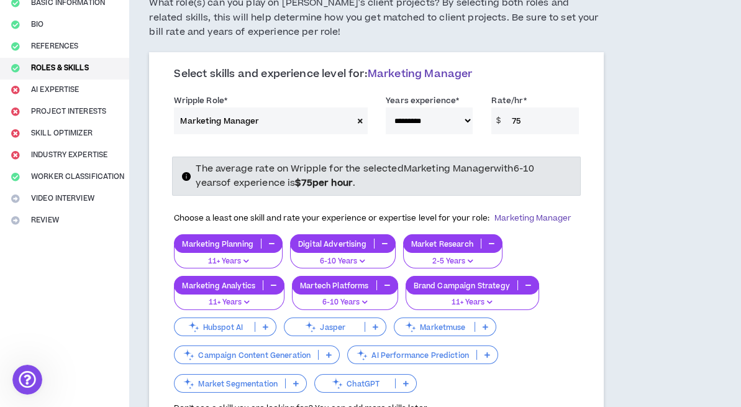
click at [260, 351] on p "Campaign Content Generation" at bounding box center [247, 354] width 144 height 9
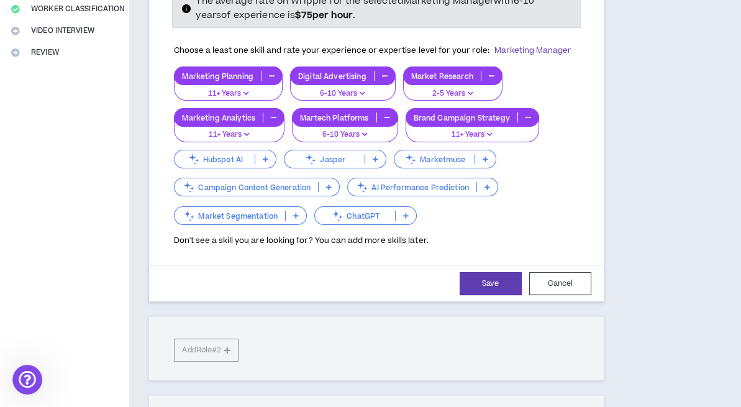
scroll to position [286, 0]
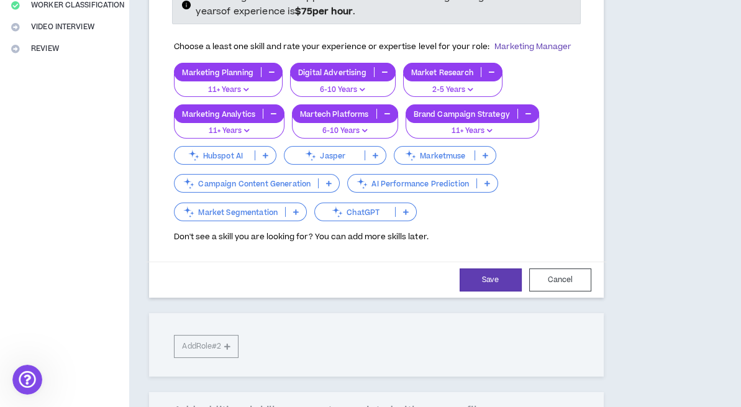
click at [293, 214] on p at bounding box center [296, 212] width 21 height 10
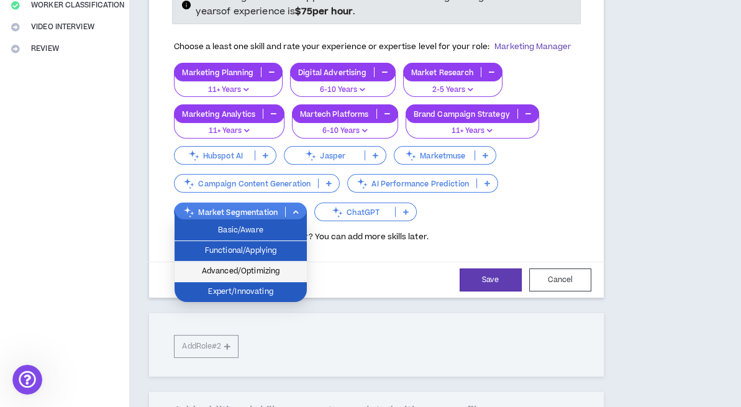
click at [268, 276] on span "Advanced/Optimizing" at bounding box center [240, 272] width 117 height 14
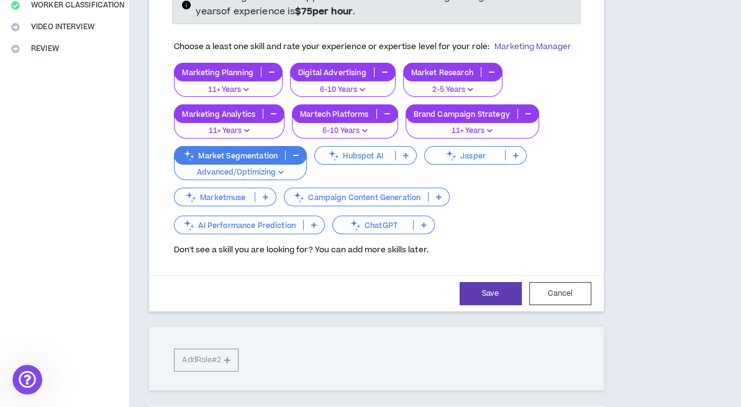
click at [380, 198] on p "Campaign Content Generation" at bounding box center [357, 197] width 144 height 9
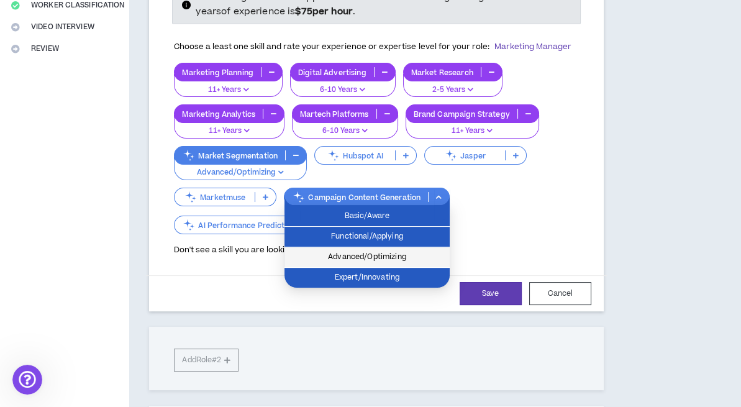
click at [380, 251] on span "Advanced/Optimizing" at bounding box center [367, 257] width 150 height 14
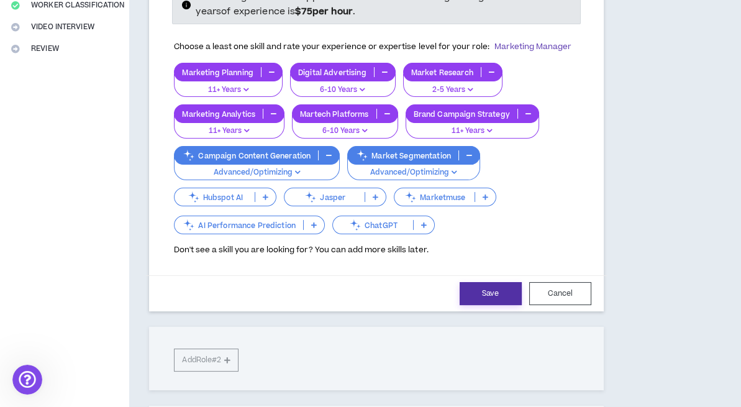
click at [485, 286] on button "Save" at bounding box center [491, 293] width 62 height 23
select select "***"
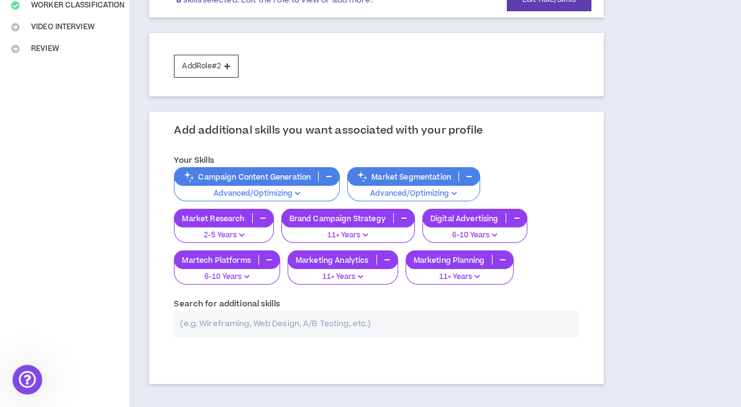
scroll to position [373, 0]
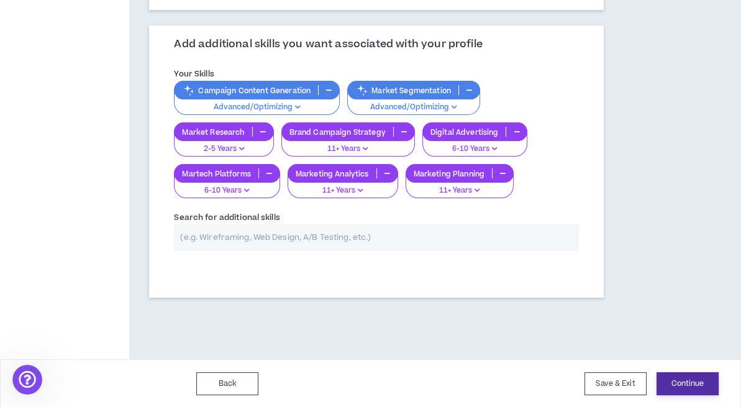
click at [690, 382] on button "Continue" at bounding box center [688, 383] width 62 height 23
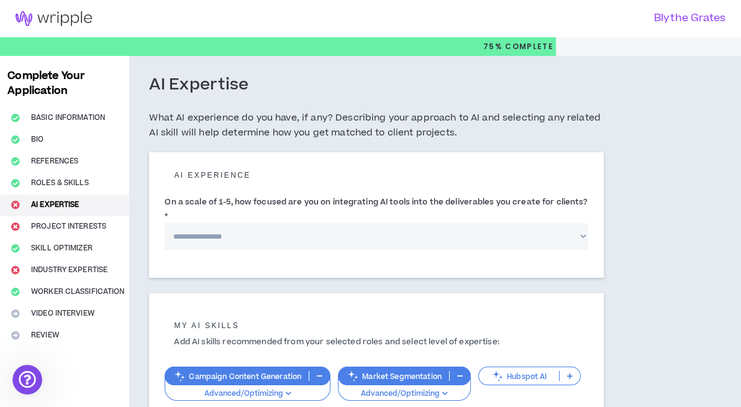
click at [516, 223] on select "**********" at bounding box center [376, 236] width 423 height 27
select select "*"
click at [165, 223] on select "**********" at bounding box center [376, 236] width 423 height 27
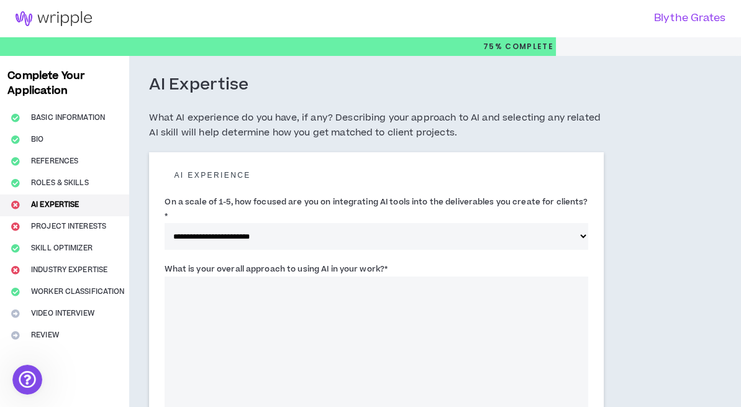
click at [396, 300] on textarea "What is your overall approach to using AI in your work? *" at bounding box center [376, 349] width 423 height 147
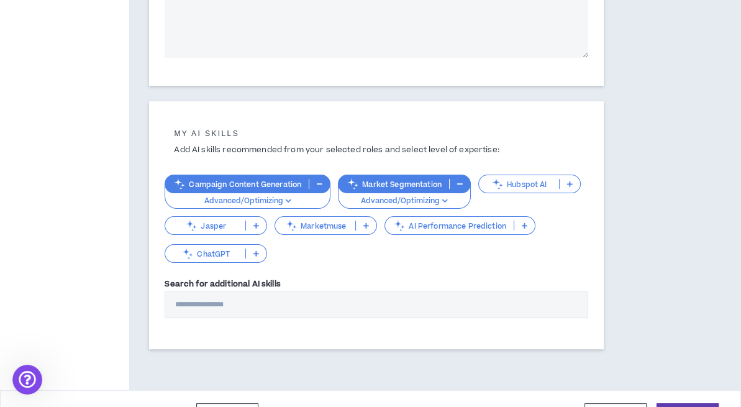
scroll to position [382, 0]
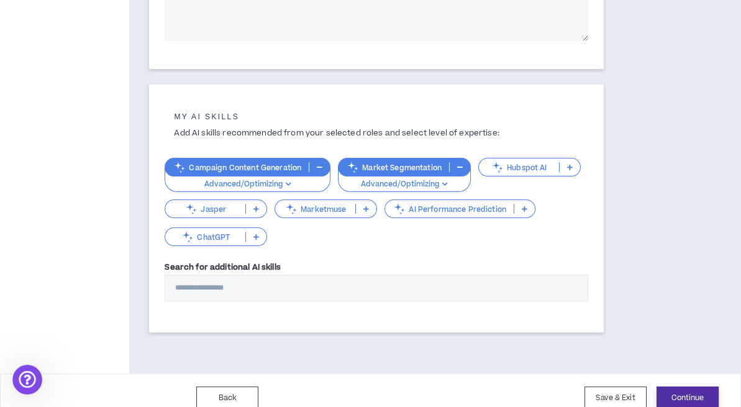
type textarea "**********"
click at [685, 386] on button "Continue" at bounding box center [688, 397] width 62 height 23
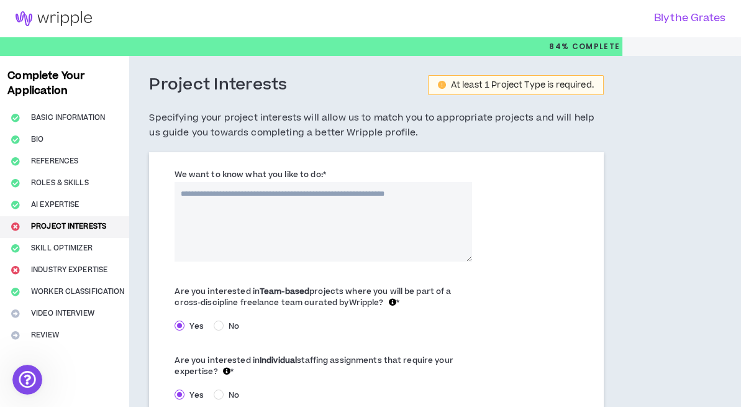
click at [281, 198] on textarea "We want to know what you like to do: *" at bounding box center [324, 222] width 298 height 80
type textarea "*"
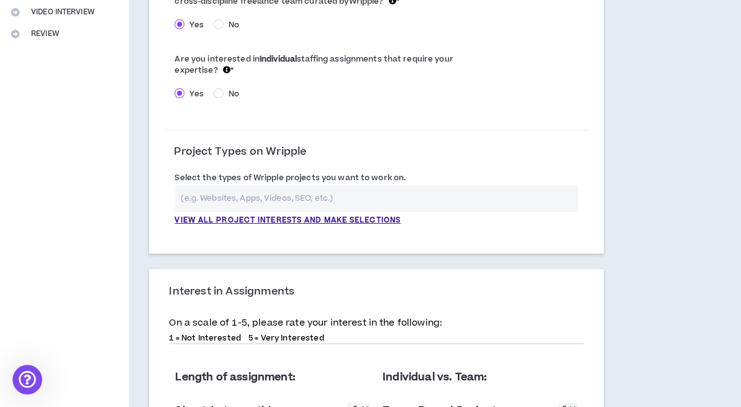
scroll to position [302, 0]
type textarea "**********"
click at [415, 204] on input "text" at bounding box center [376, 198] width 403 height 27
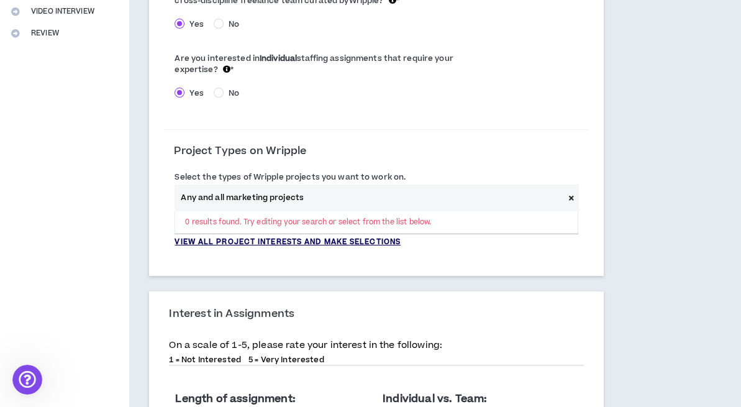
type input "Any and all marketing projects"
click at [348, 240] on p "View all project interests and make selections" at bounding box center [288, 242] width 226 height 11
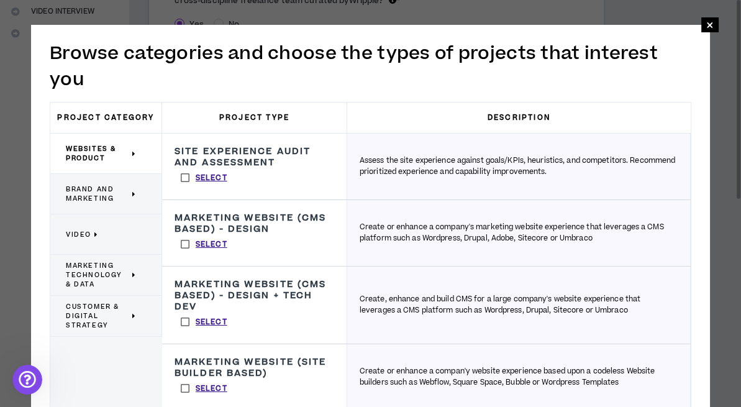
click at [98, 190] on span "Brand and Marketing" at bounding box center [97, 194] width 63 height 19
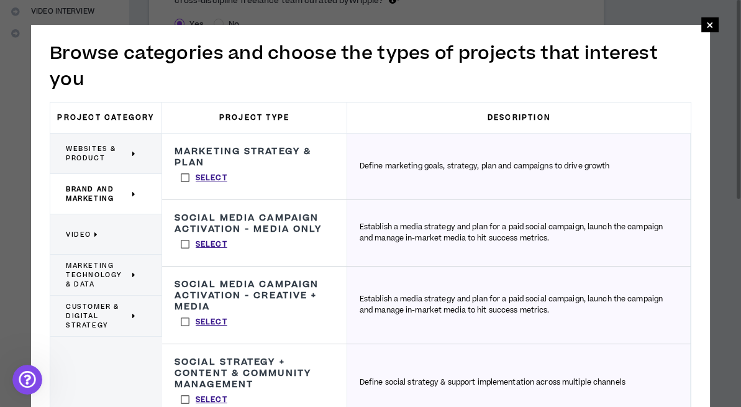
click at [186, 175] on label "Select" at bounding box center [204, 177] width 59 height 19
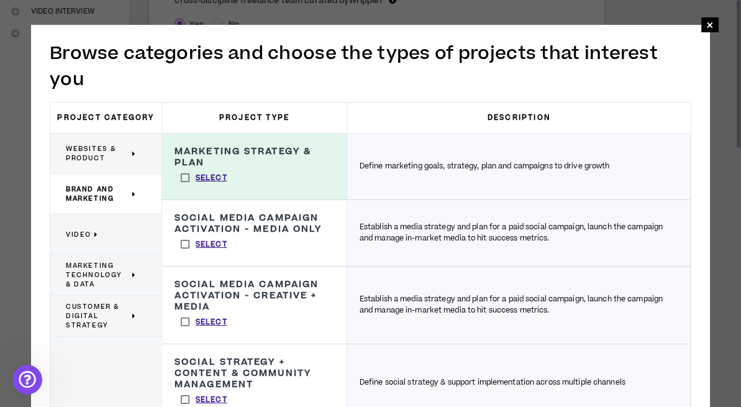
click at [188, 244] on label "Select" at bounding box center [204, 244] width 59 height 19
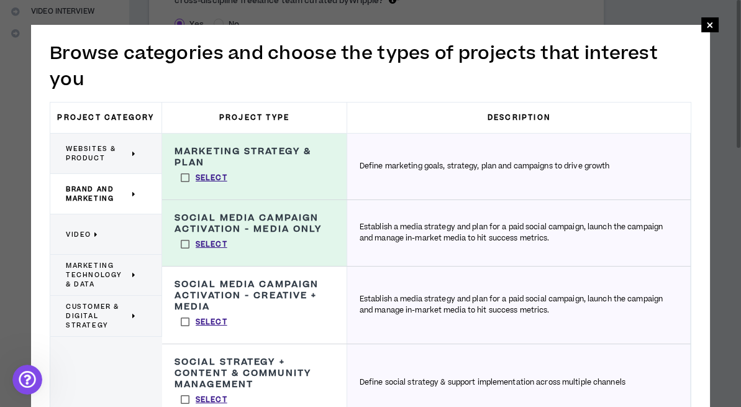
click at [181, 398] on label "Select" at bounding box center [204, 399] width 59 height 19
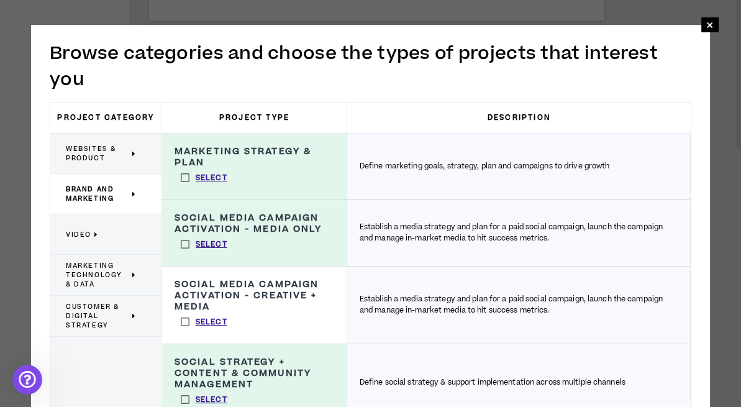
scroll to position [857, 0]
click at [688, 317] on div "Establish a media strategy and plan for a paid social campaign, launch the camp…" at bounding box center [519, 305] width 344 height 77
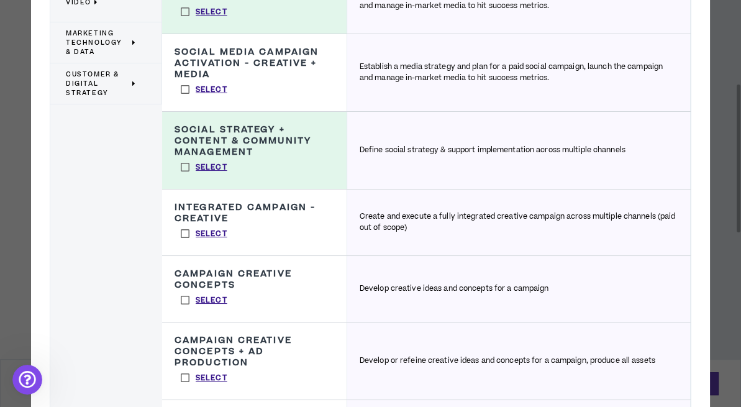
click at [186, 231] on label "Select" at bounding box center [204, 233] width 59 height 19
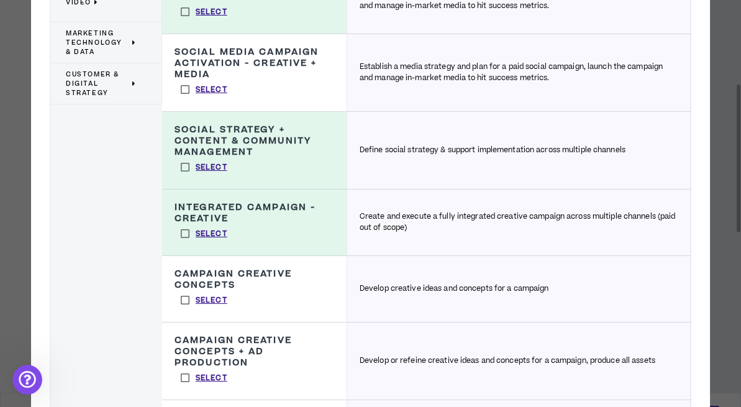
click at [186, 293] on label "Select" at bounding box center [204, 300] width 59 height 19
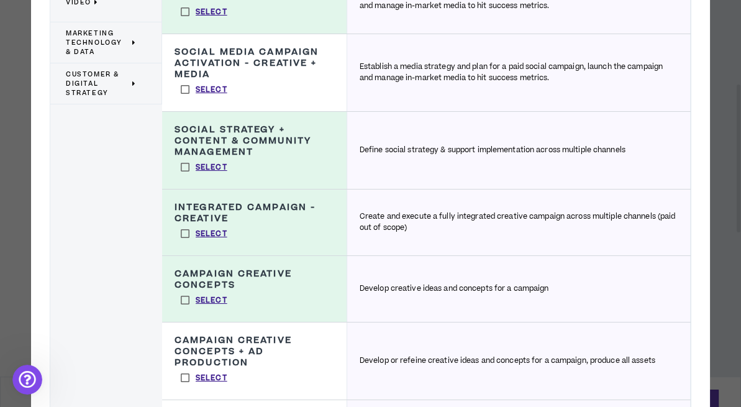
scroll to position [924, 0]
click at [106, 73] on span "Customer & Digital Strategy" at bounding box center [97, 84] width 63 height 28
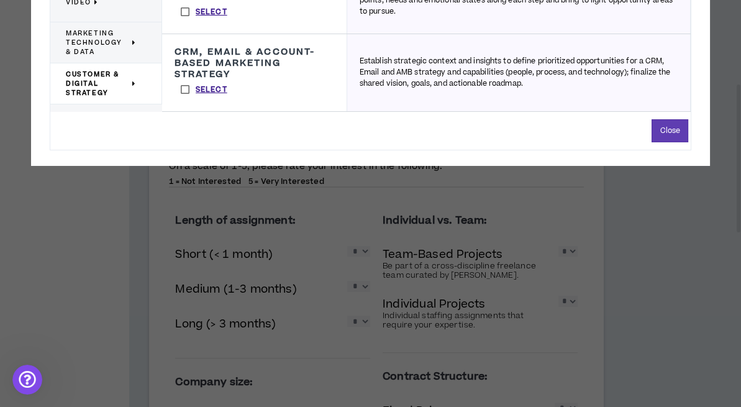
scroll to position [716, 0]
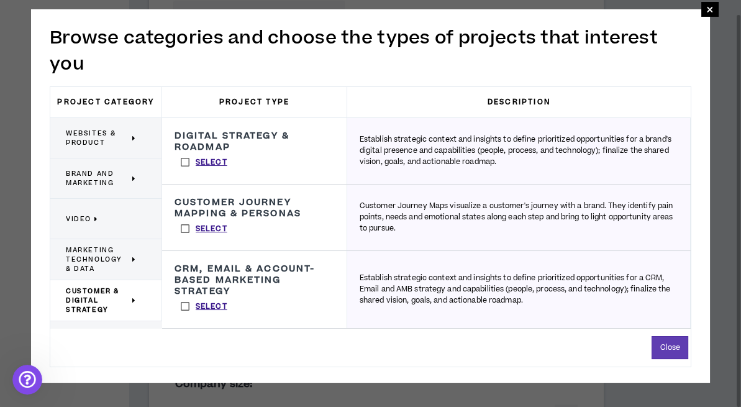
click at [185, 227] on label "Select" at bounding box center [204, 228] width 59 height 19
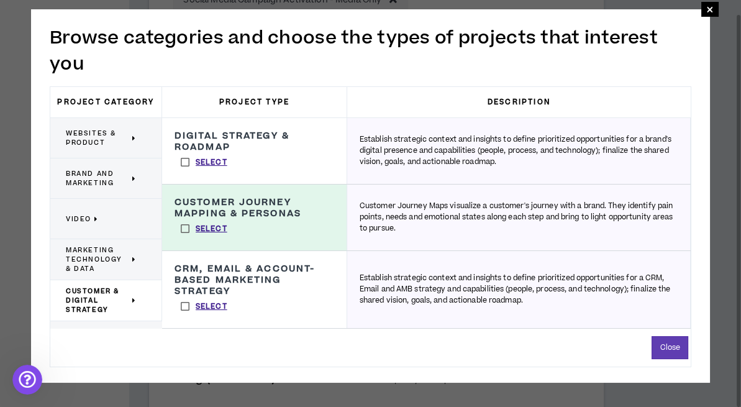
click at [183, 301] on label "Select" at bounding box center [204, 306] width 59 height 19
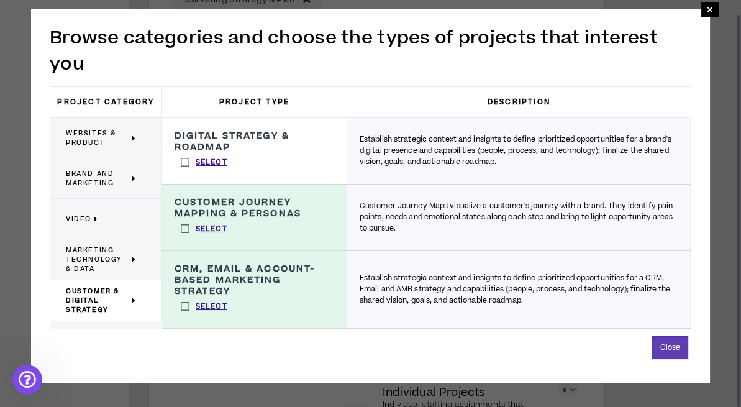
click at [118, 249] on span "Marketing Technology & Data" at bounding box center [97, 259] width 63 height 28
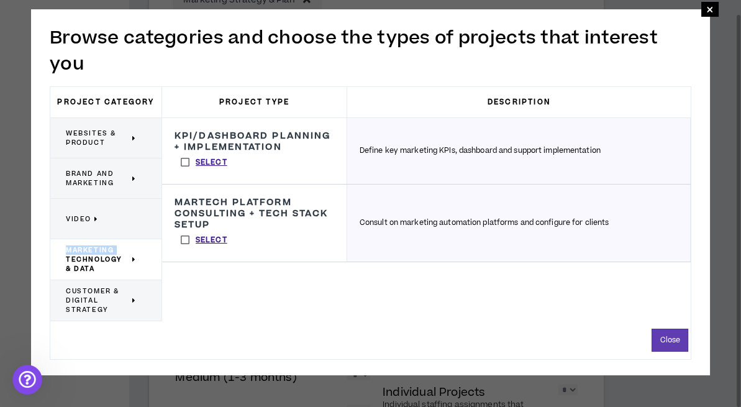
click at [118, 249] on span "Marketing Technology & Data" at bounding box center [97, 259] width 63 height 28
click at [668, 335] on button "Close" at bounding box center [670, 340] width 37 height 23
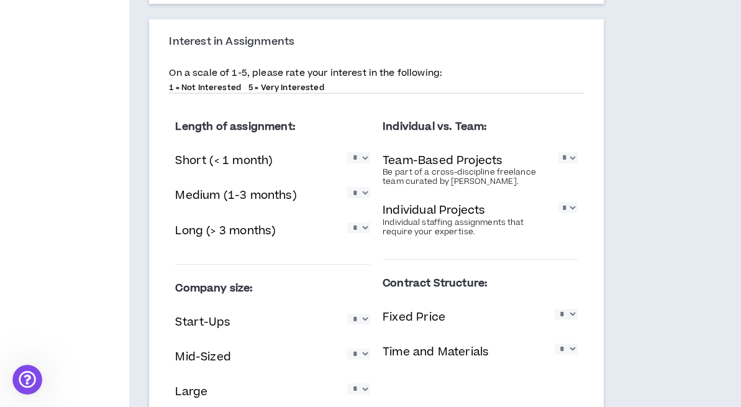
scroll to position [901, 0]
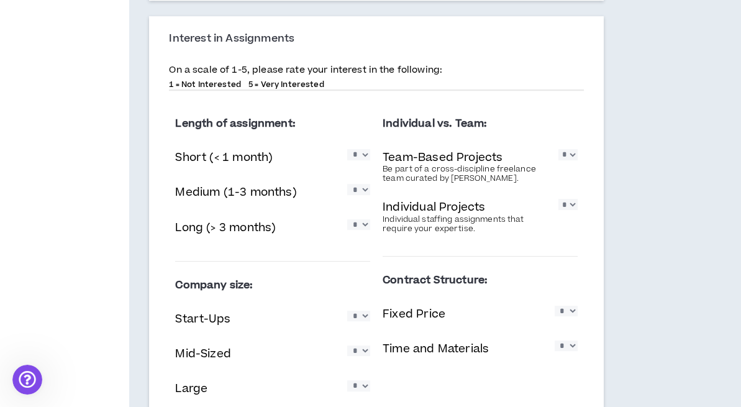
click at [352, 226] on select "* * * * *" at bounding box center [358, 224] width 23 height 11
select select "*"
click at [347, 219] on select "* * * * *" at bounding box center [358, 224] width 23 height 11
click at [367, 193] on select "* * * * *" at bounding box center [358, 189] width 23 height 11
select select "*"
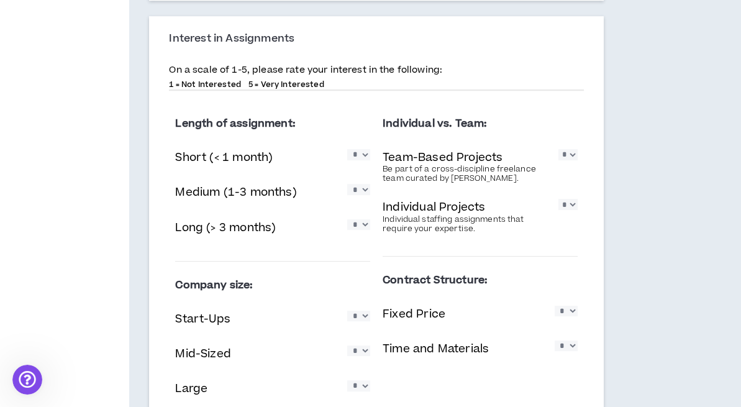
click at [347, 184] on select "* * * * *" at bounding box center [358, 189] width 23 height 11
click at [360, 157] on select "* * * * *" at bounding box center [358, 154] width 23 height 11
select select "*"
click at [347, 149] on select "* * * * *" at bounding box center [358, 154] width 23 height 11
click at [566, 155] on select "* * * * *" at bounding box center [568, 154] width 19 height 11
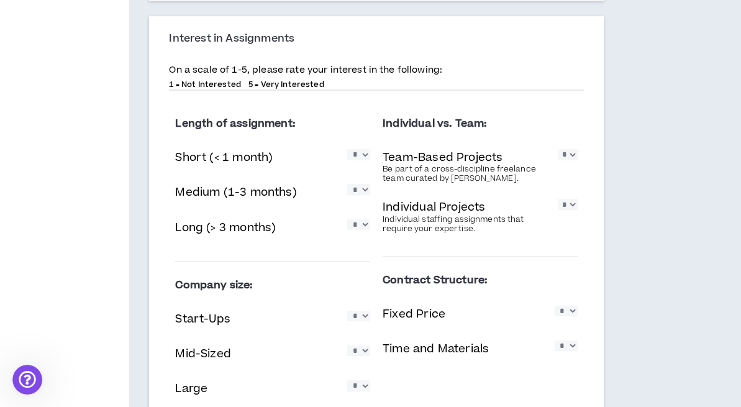
select select "*"
click at [559, 149] on select "* * * * *" at bounding box center [568, 154] width 19 height 11
click at [568, 206] on select "* * * * *" at bounding box center [568, 204] width 19 height 11
select select "*"
click at [559, 199] on select "* * * * *" at bounding box center [568, 204] width 19 height 11
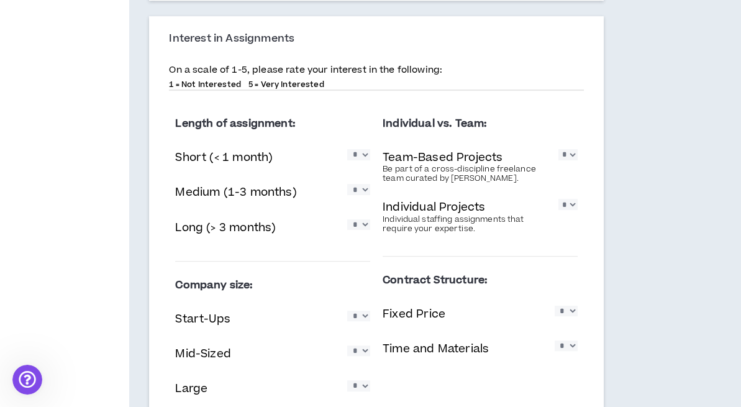
click at [371, 316] on div "Length of assignment: Short (< 1 month) * * * * * Medium (1-3 months) * * * * *…" at bounding box center [272, 261] width 207 height 322
click at [362, 316] on select "* * * * *" at bounding box center [358, 316] width 23 height 11
select select "*"
click at [347, 311] on select "* * * * *" at bounding box center [358, 316] width 23 height 11
click at [358, 355] on select "* * * * *" at bounding box center [358, 350] width 23 height 11
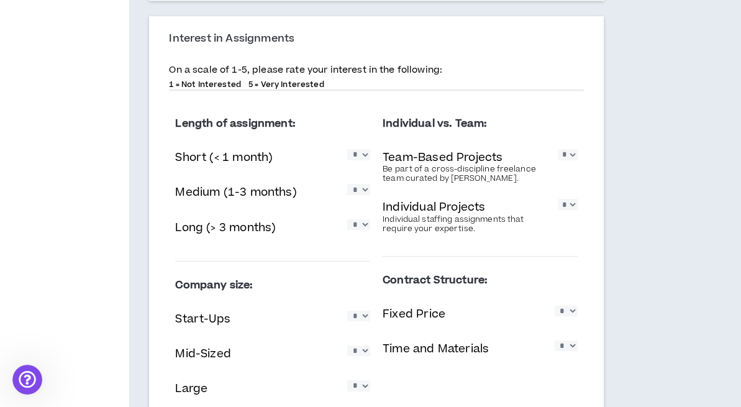
select select "*"
click at [347, 345] on select "* * * * *" at bounding box center [358, 350] width 23 height 11
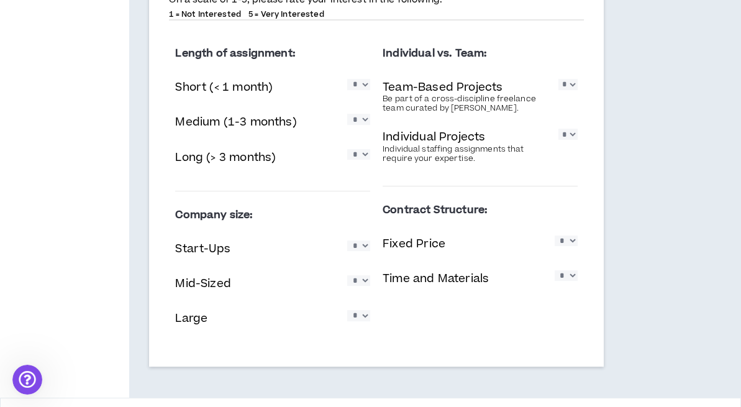
scroll to position [1011, 0]
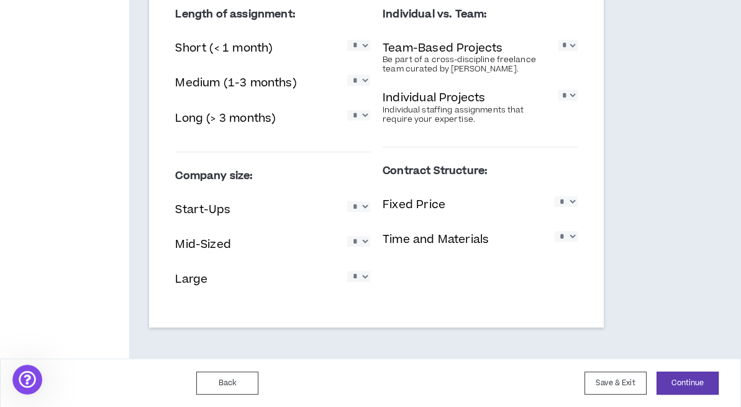
click at [361, 276] on select "* * * * *" at bounding box center [358, 276] width 23 height 11
select select "*"
click at [347, 271] on select "* * * * *" at bounding box center [358, 276] width 23 height 11
click at [568, 201] on select "* * * * *" at bounding box center [566, 201] width 23 height 11
select select "*"
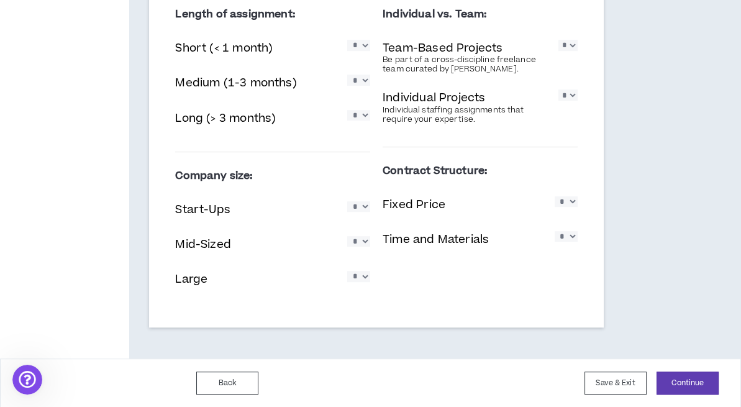
click at [555, 196] on select "* * * * *" at bounding box center [566, 201] width 23 height 11
click at [570, 241] on select "* * * * *" at bounding box center [566, 236] width 23 height 11
select select "*"
click at [555, 231] on select "* * * * *" at bounding box center [566, 236] width 23 height 11
click at [682, 378] on button "Continue" at bounding box center [688, 383] width 62 height 23
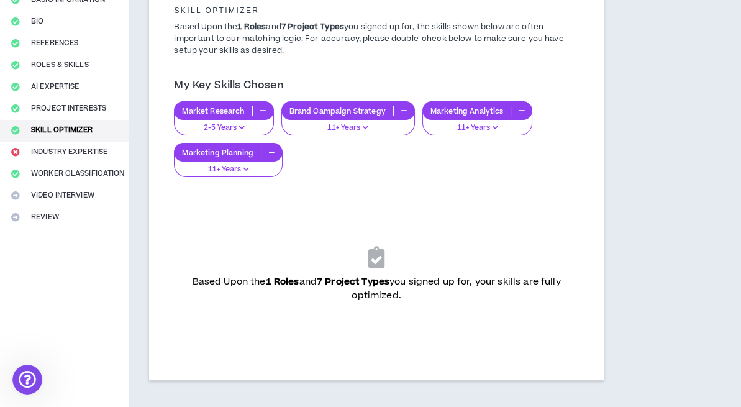
scroll to position [119, 0]
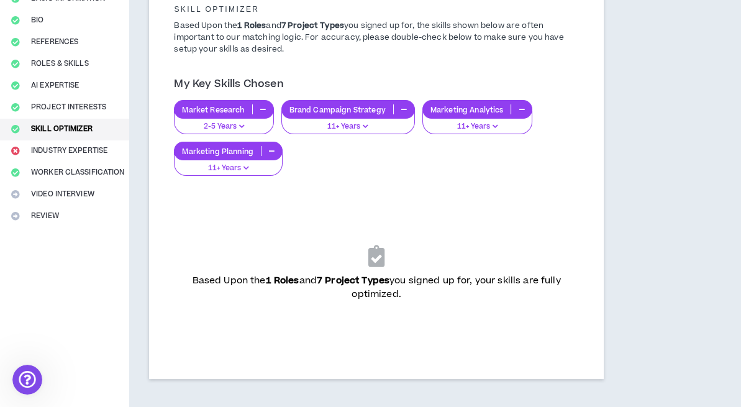
drag, startPoint x: 740, startPoint y: 260, endPoint x: 741, endPoint y: 282, distance: 21.8
click at [741, 282] on html "Blythe Grates 92% Complete Complete Your Application Basic Information Bio Refe…" at bounding box center [370, 84] width 741 height 407
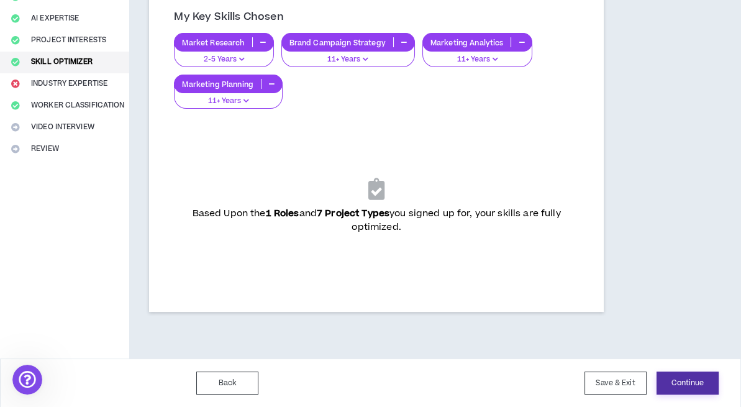
click at [676, 381] on button "Continue" at bounding box center [688, 383] width 62 height 23
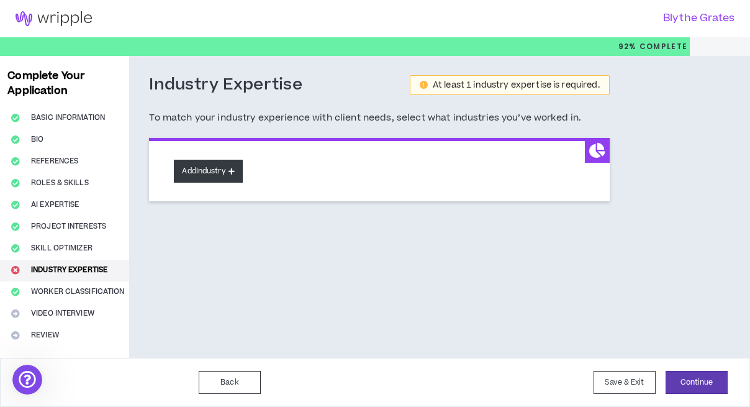
click at [217, 167] on button "Add Industry" at bounding box center [208, 171] width 68 height 23
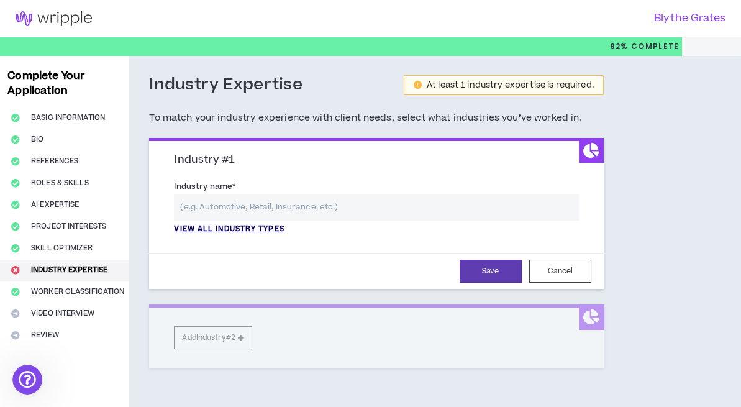
click at [232, 226] on p "View all industry types" at bounding box center [229, 229] width 110 height 11
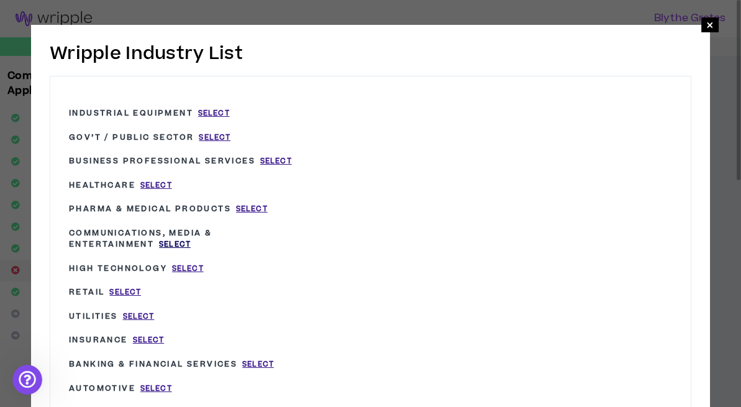
click at [180, 242] on span "Select" at bounding box center [175, 244] width 32 height 11
type input "Communications, Media & Entertainment"
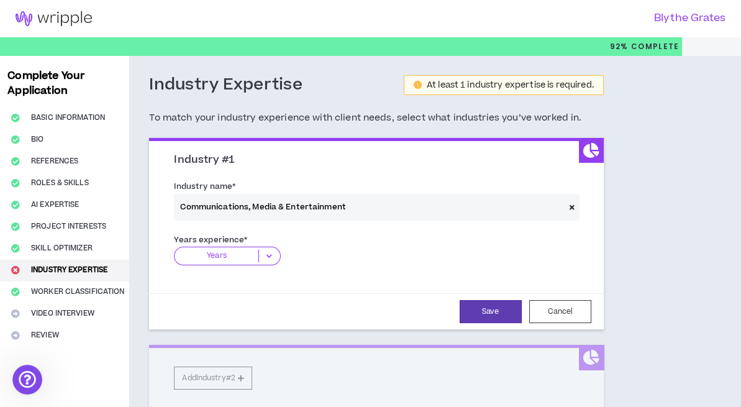
click at [266, 253] on icon at bounding box center [269, 256] width 21 height 12
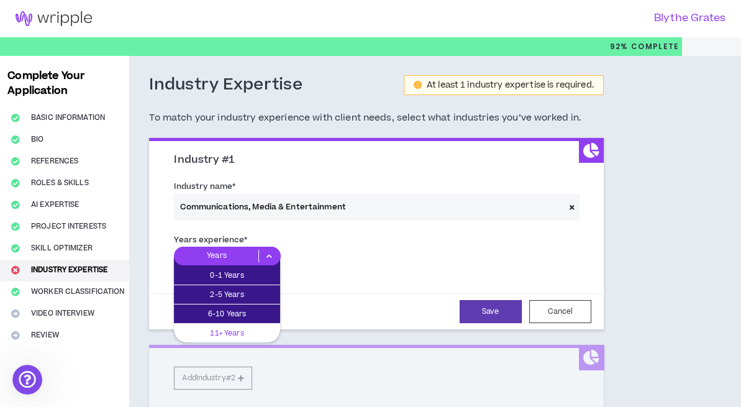
click at [257, 328] on p "11+ Years" at bounding box center [227, 333] width 106 height 14
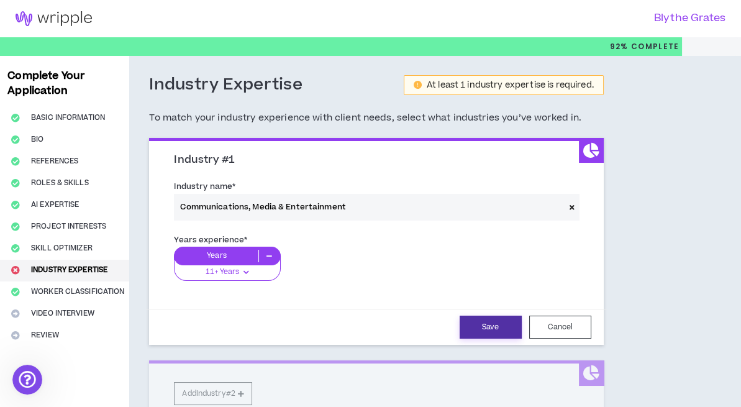
click at [504, 325] on button "Save" at bounding box center [491, 327] width 62 height 23
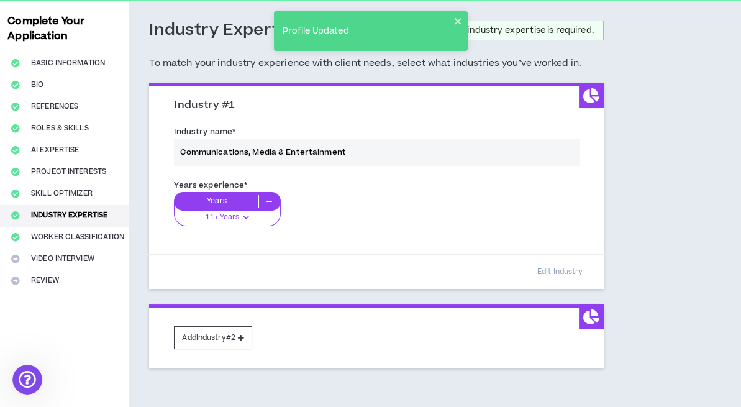
scroll to position [125, 0]
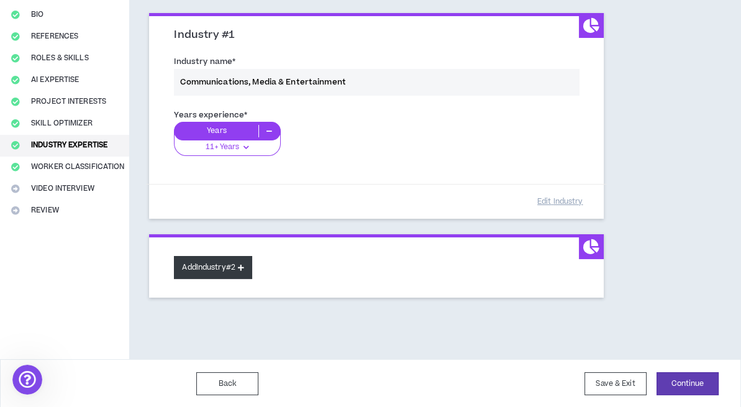
click at [218, 264] on button "Add Industry #2" at bounding box center [213, 267] width 78 height 23
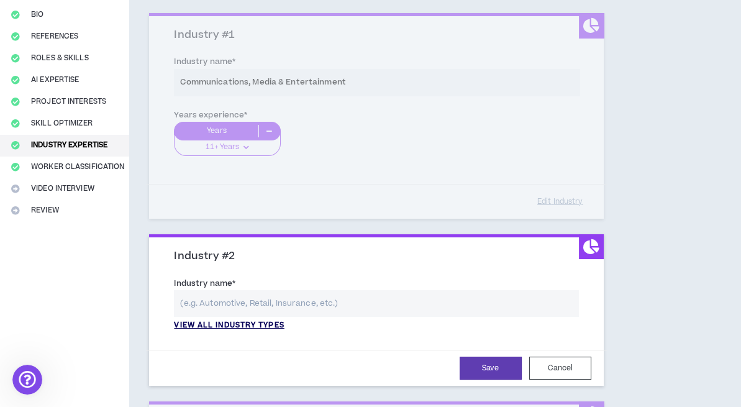
click at [222, 324] on p "View all industry types" at bounding box center [229, 325] width 110 height 11
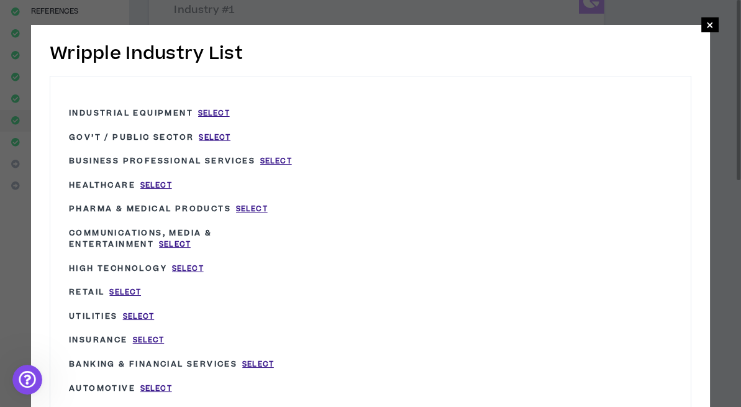
scroll to position [199, 0]
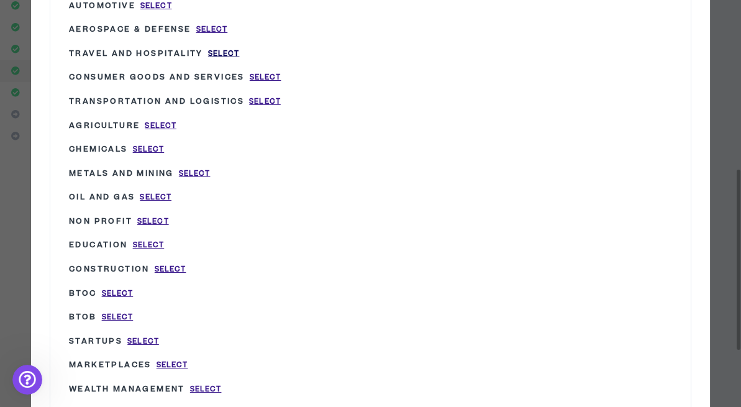
click at [226, 50] on span "Select" at bounding box center [224, 53] width 32 height 11
type input "Travel and Hospitality"
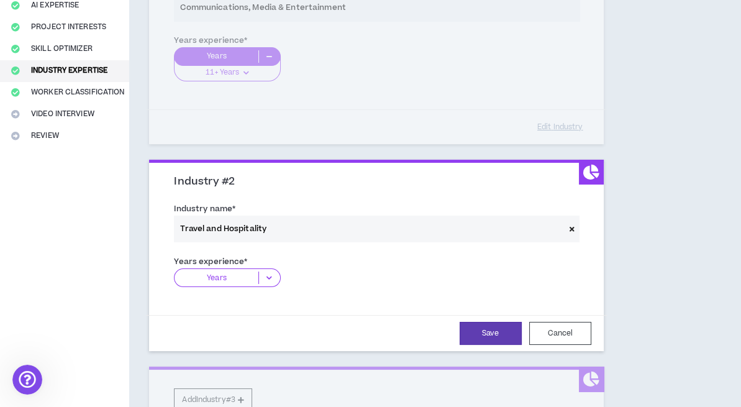
click at [265, 274] on icon at bounding box center [269, 277] width 21 height 12
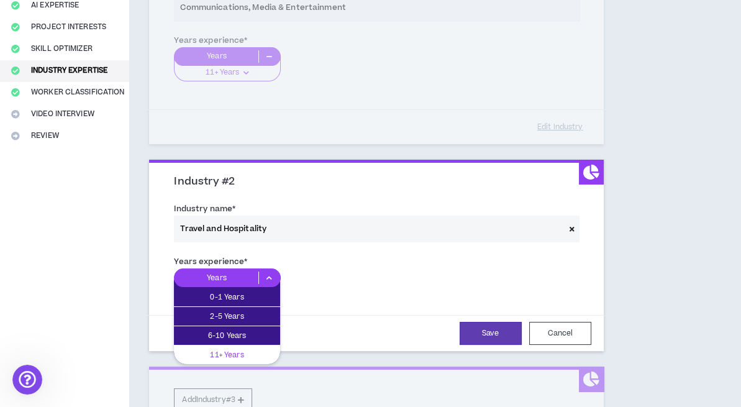
click at [247, 348] on p "11+ Years" at bounding box center [227, 355] width 106 height 14
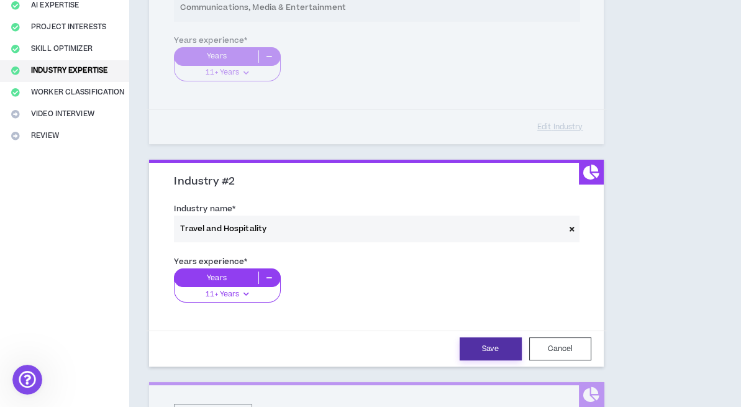
click at [493, 347] on button "Save" at bounding box center [491, 348] width 62 height 23
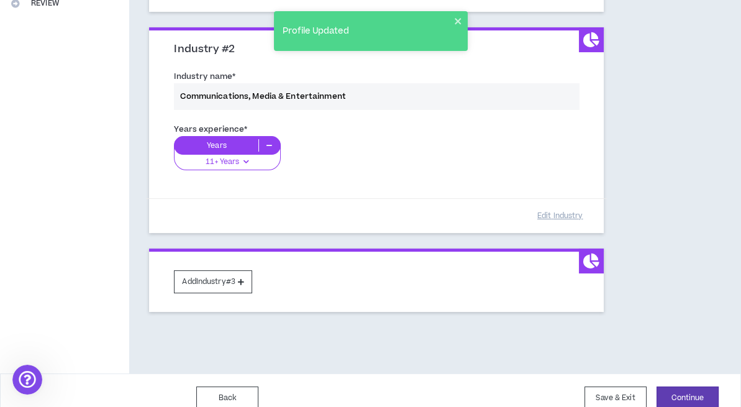
scroll to position [346, 0]
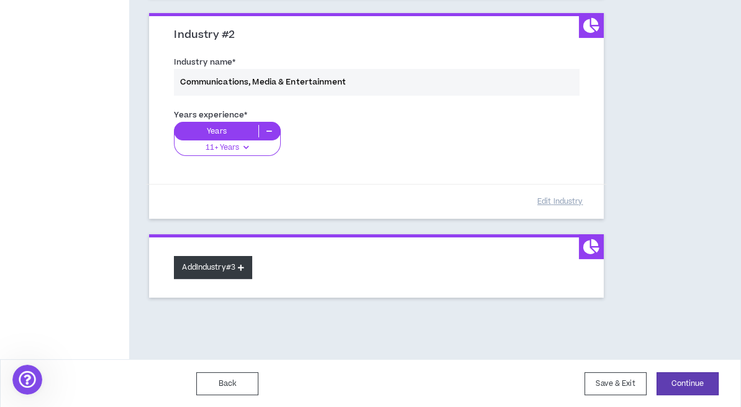
click at [216, 262] on button "Add Industry #3" at bounding box center [213, 267] width 78 height 23
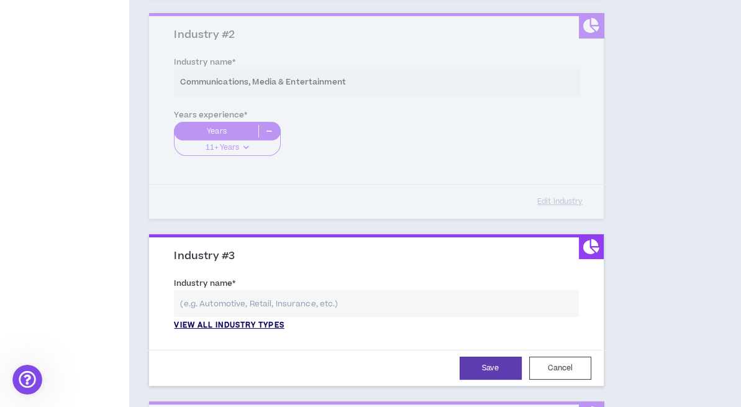
click at [218, 324] on p "View all industry types" at bounding box center [229, 325] width 110 height 11
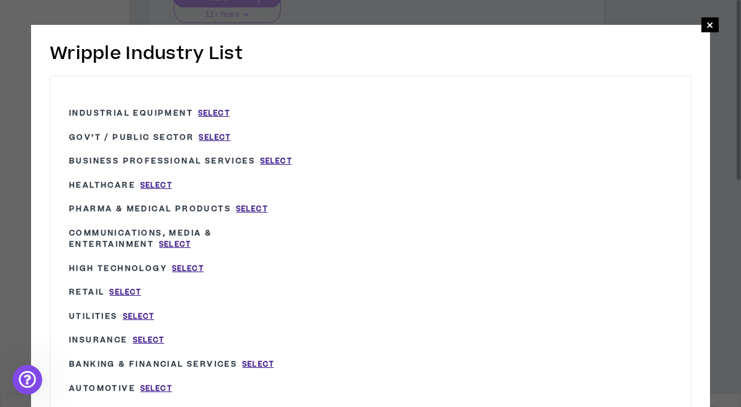
scroll to position [513, 0]
drag, startPoint x: 411, startPoint y: 194, endPoint x: 350, endPoint y: 190, distance: 61.6
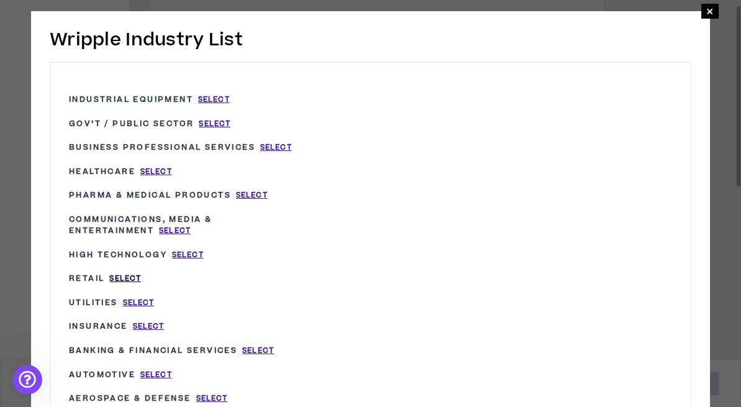
click at [129, 281] on span "Select" at bounding box center [125, 278] width 32 height 11
type input "Retail"
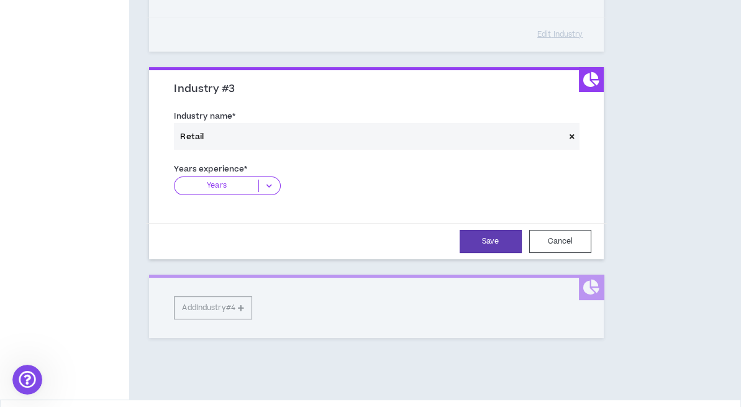
click at [273, 182] on icon at bounding box center [269, 186] width 21 height 12
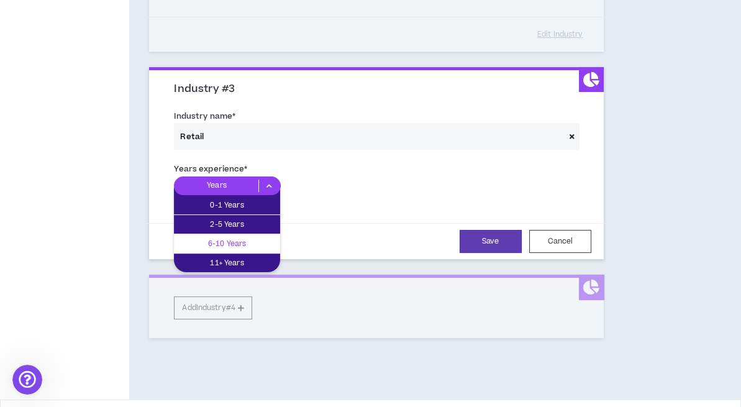
click at [244, 237] on p "6-10 Years" at bounding box center [227, 244] width 106 height 14
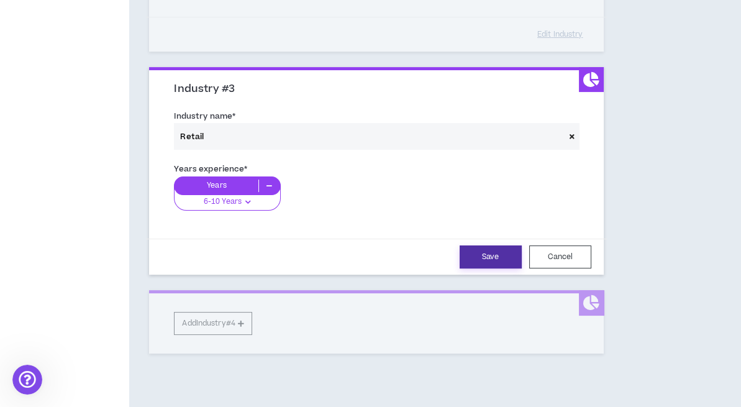
click at [483, 254] on button "Save" at bounding box center [491, 256] width 62 height 23
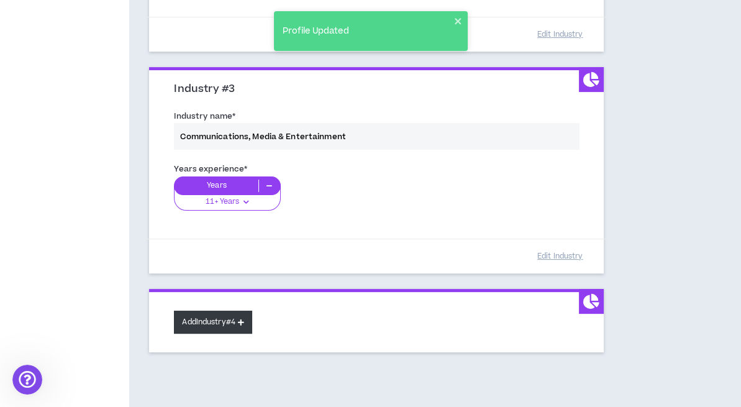
click at [217, 316] on button "Add Industry #4" at bounding box center [213, 322] width 78 height 23
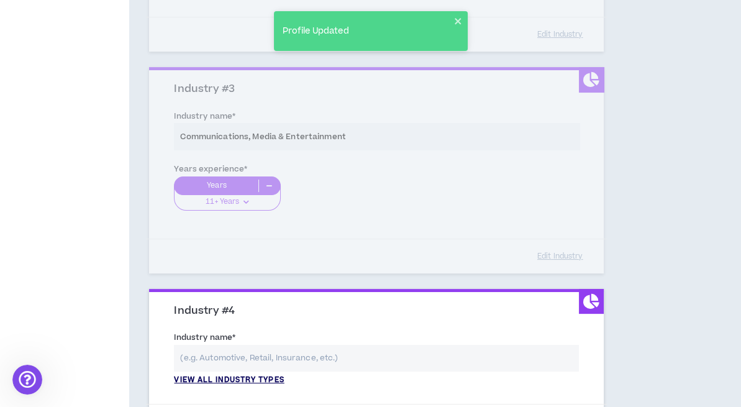
click at [226, 378] on p "View all industry types" at bounding box center [229, 380] width 110 height 11
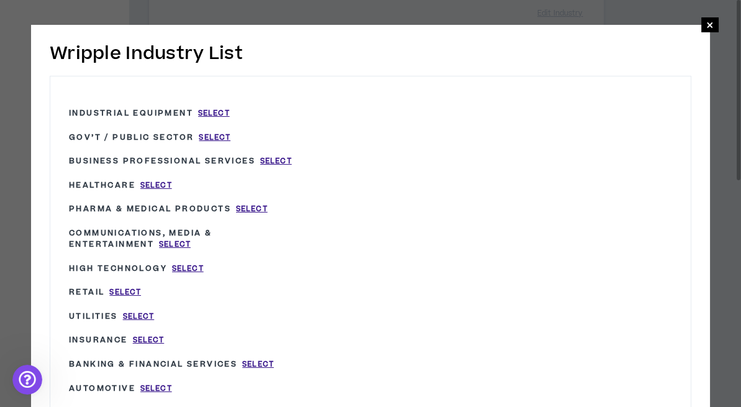
scroll to position [538, 0]
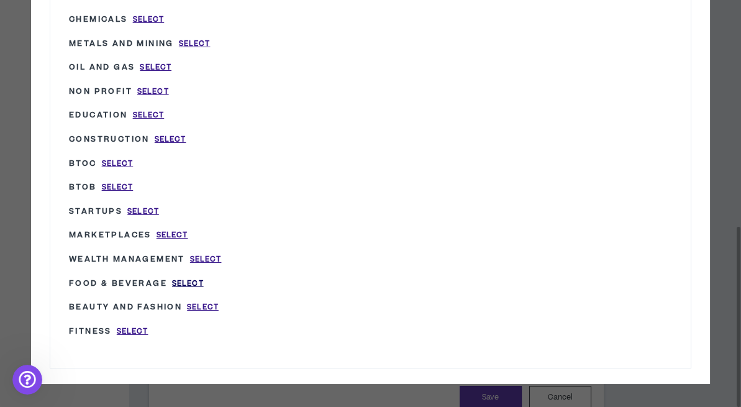
click at [188, 278] on span "Select" at bounding box center [188, 283] width 32 height 11
type input "Food & Beverage"
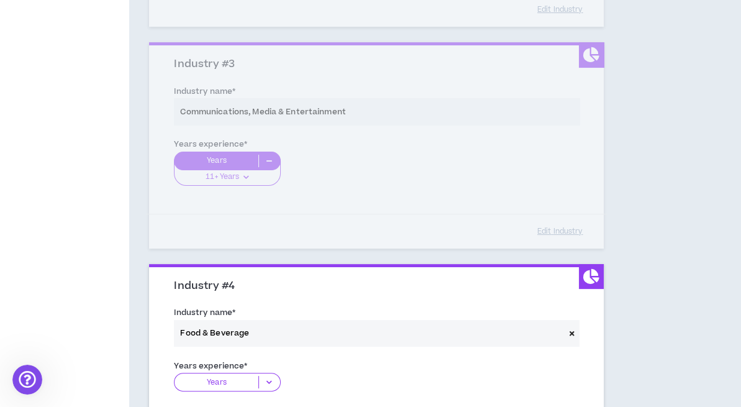
click at [265, 383] on icon at bounding box center [269, 382] width 21 height 12
drag, startPoint x: 743, startPoint y: 213, endPoint x: 686, endPoint y: 310, distance: 112.5
click at [686, 310] on div "Complete Your Application Basic Information Bio References Roles & Skills AI Ex…" at bounding box center [370, 57] width 741 height 1078
drag, startPoint x: 746, startPoint y: 270, endPoint x: 273, endPoint y: 378, distance: 484.5
click at [273, 378] on icon at bounding box center [269, 382] width 21 height 12
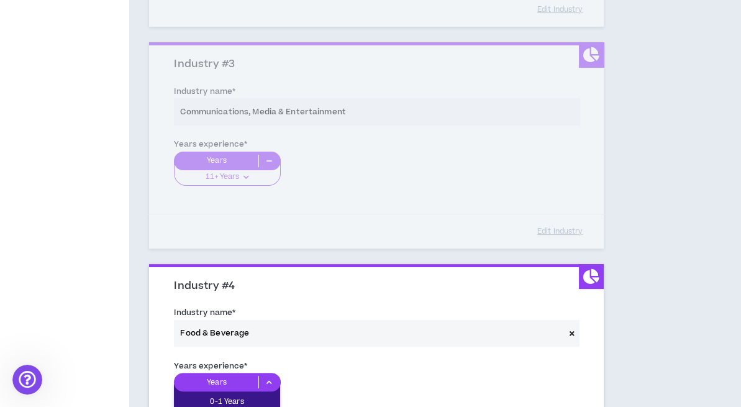
scroll to position [706, 0]
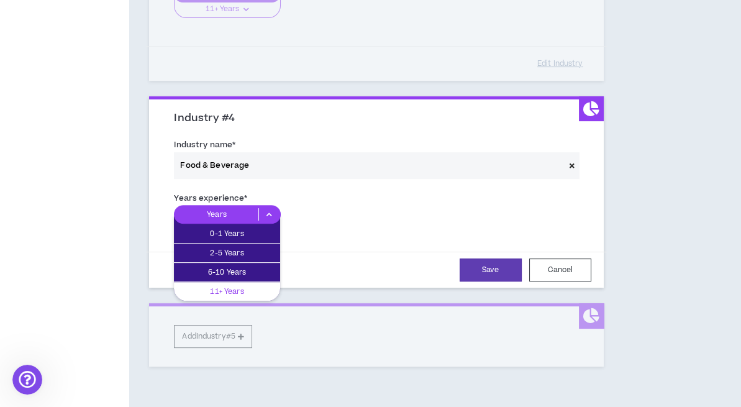
click at [255, 283] on div "11+ Years" at bounding box center [227, 291] width 106 height 19
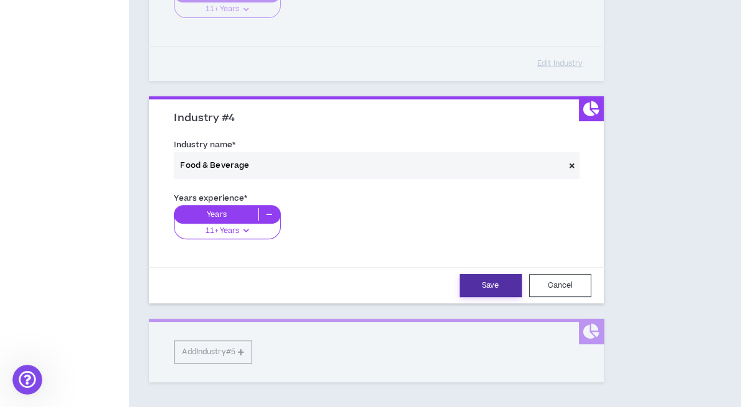
click at [502, 284] on button "Save" at bounding box center [491, 285] width 62 height 23
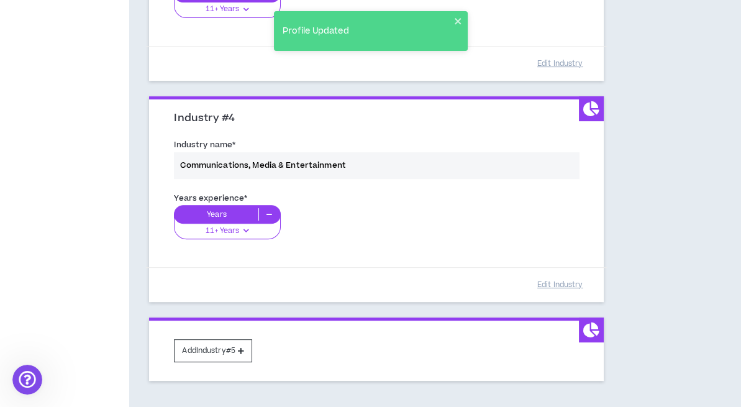
drag, startPoint x: 733, startPoint y: 363, endPoint x: 672, endPoint y: 377, distance: 63.0
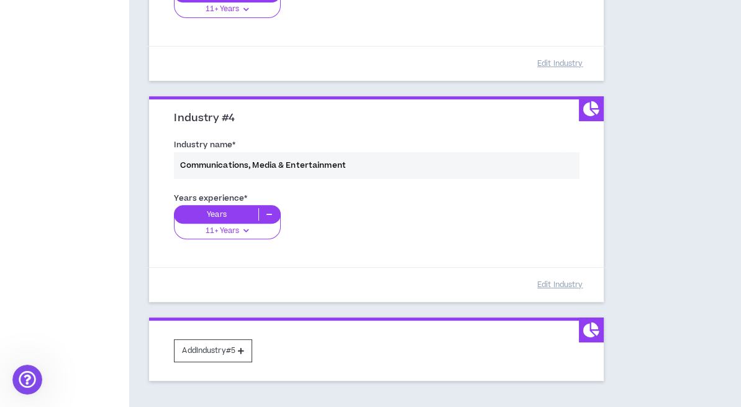
scroll to position [789, 0]
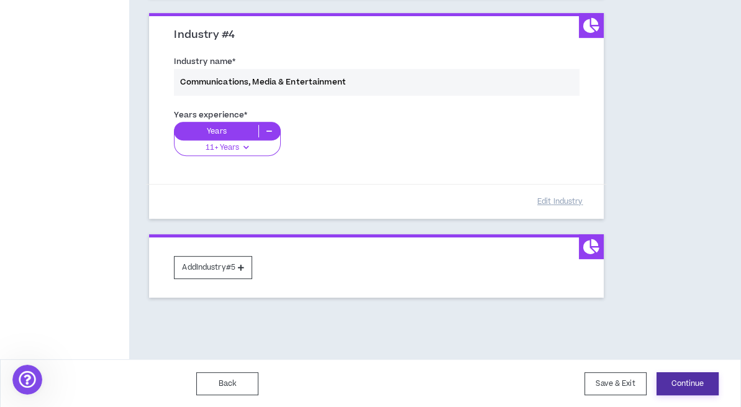
click at [686, 387] on button "Continue" at bounding box center [688, 383] width 62 height 23
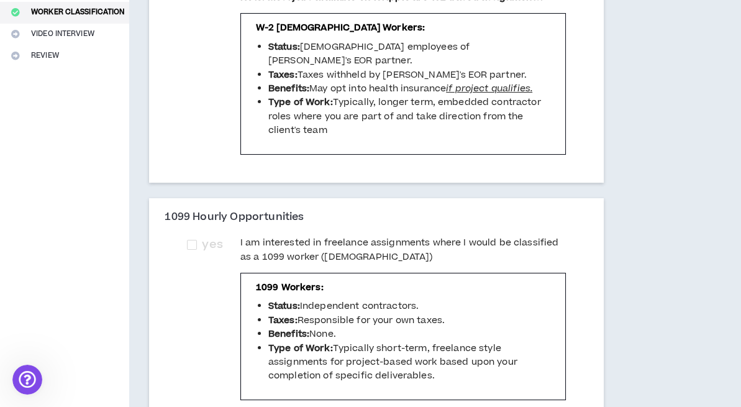
scroll to position [282, 0]
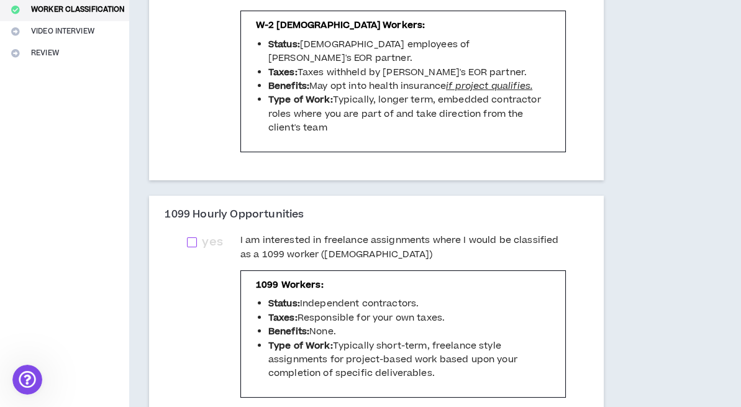
click at [196, 237] on span at bounding box center [192, 242] width 10 height 10
checkbox input "****"
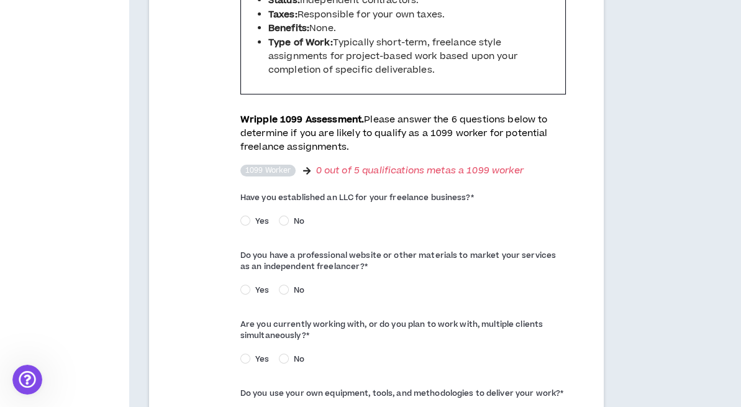
scroll to position [590, 0]
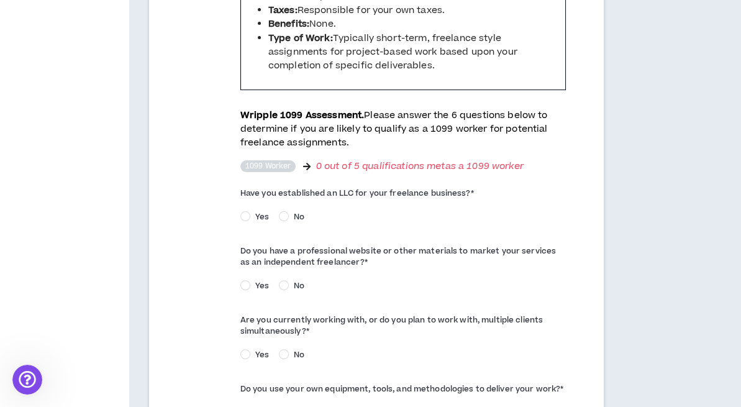
click at [297, 194] on div "Have you established an LLC for your freelance business? * Yes No" at bounding box center [403, 205] width 326 height 45
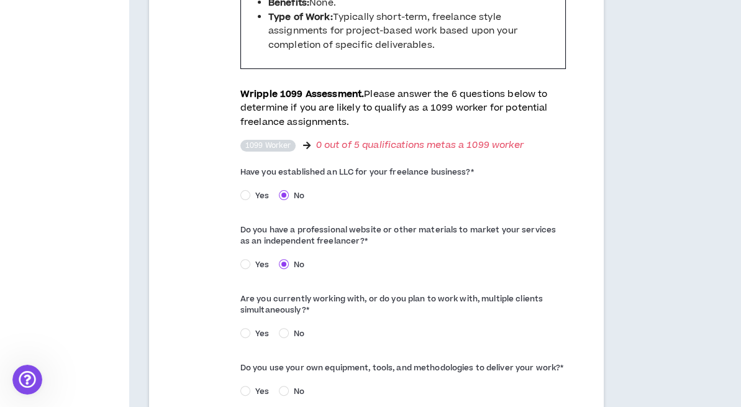
click at [283, 309] on div "Are you currently working with, or do you plan to work with, multiple clients s…" at bounding box center [403, 317] width 326 height 57
click at [253, 386] on span "Yes" at bounding box center [262, 391] width 24 height 11
drag, startPoint x: 746, startPoint y: 292, endPoint x: 690, endPoint y: 374, distance: 99.3
click at [690, 374] on div "Complete Your Application Basic Information Bio References Roles & Skills AI Ex…" at bounding box center [370, 11] width 741 height 1090
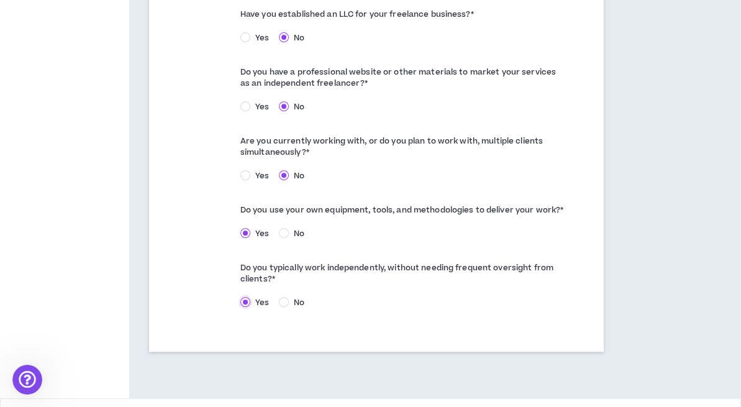
scroll to position [795, 0]
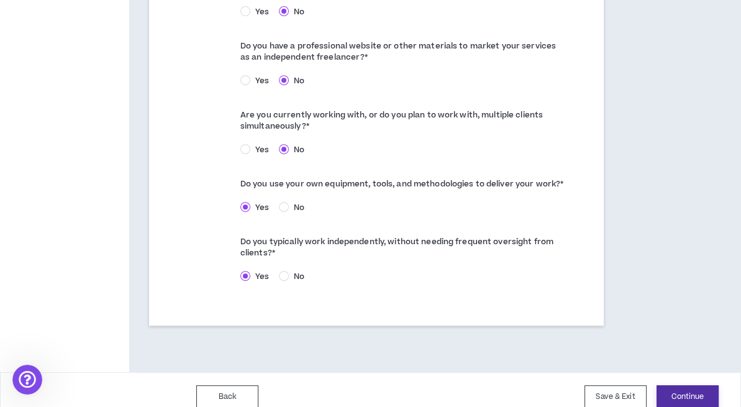
click at [673, 385] on button "Continue" at bounding box center [688, 396] width 62 height 23
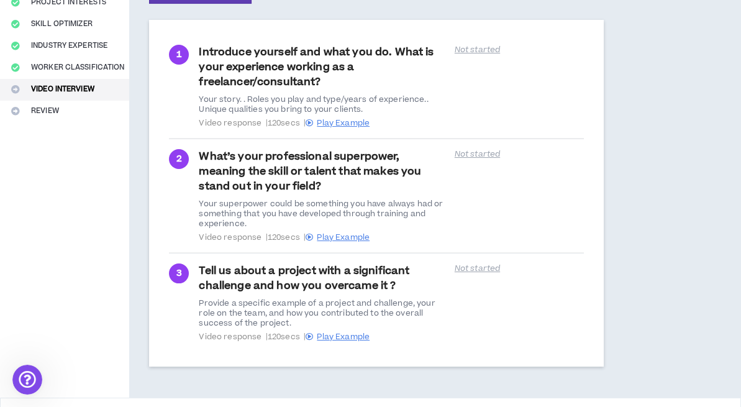
scroll to position [263, 0]
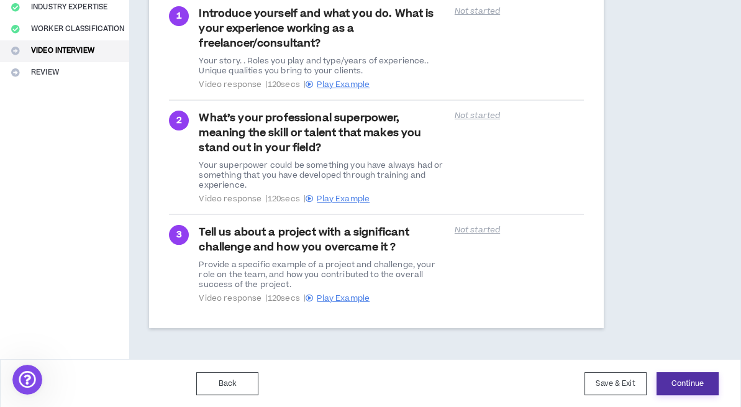
click at [696, 385] on button "Continue" at bounding box center [688, 383] width 62 height 23
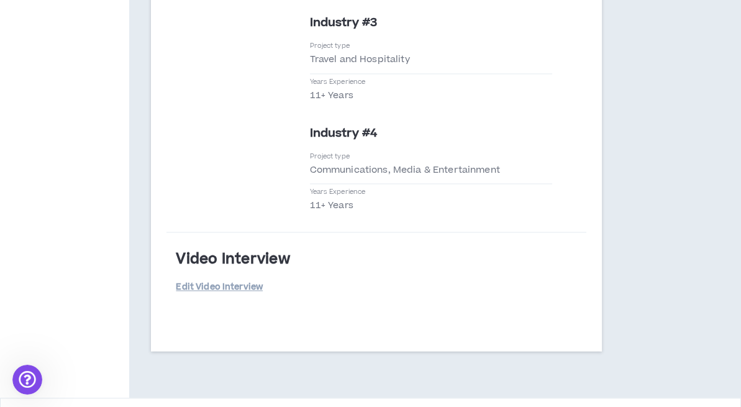
scroll to position [2730, 0]
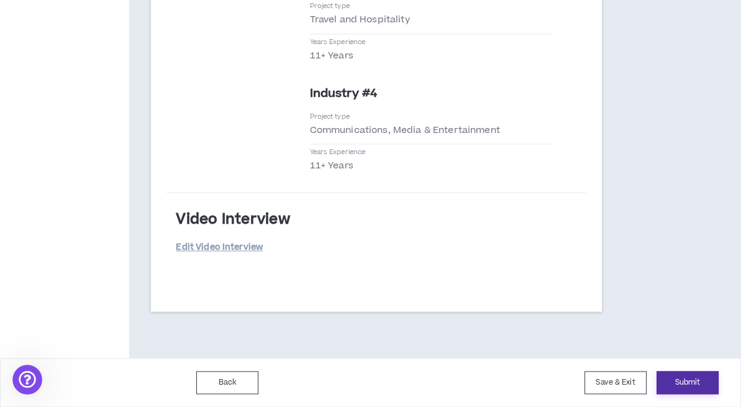
click at [678, 379] on button "Submit" at bounding box center [688, 382] width 62 height 23
